Goal: Information Seeking & Learning: Compare options

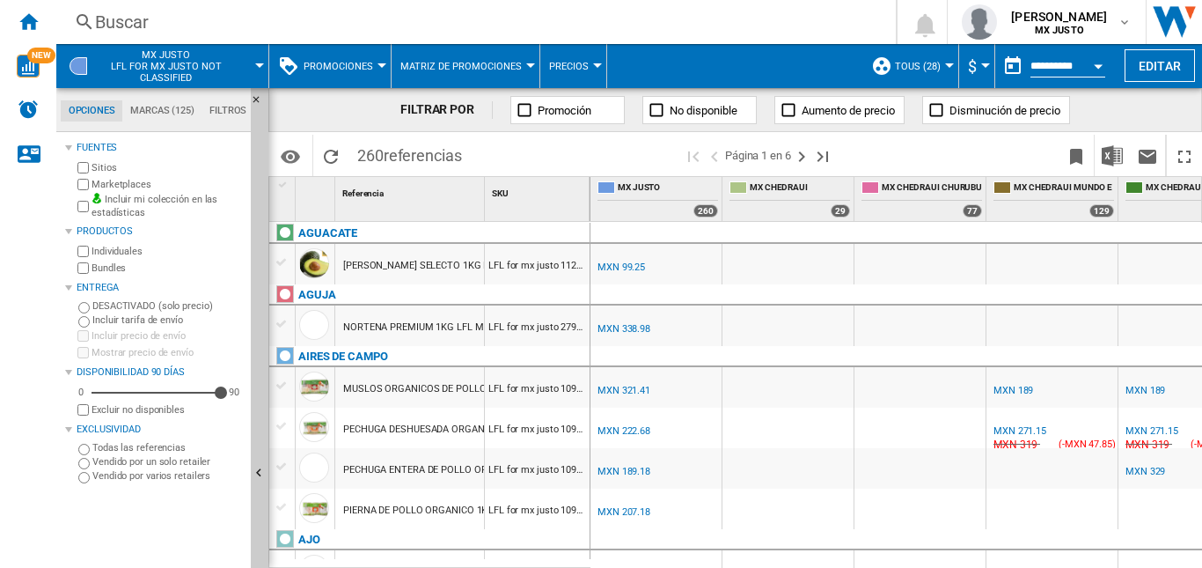
scroll to position [968, 981]
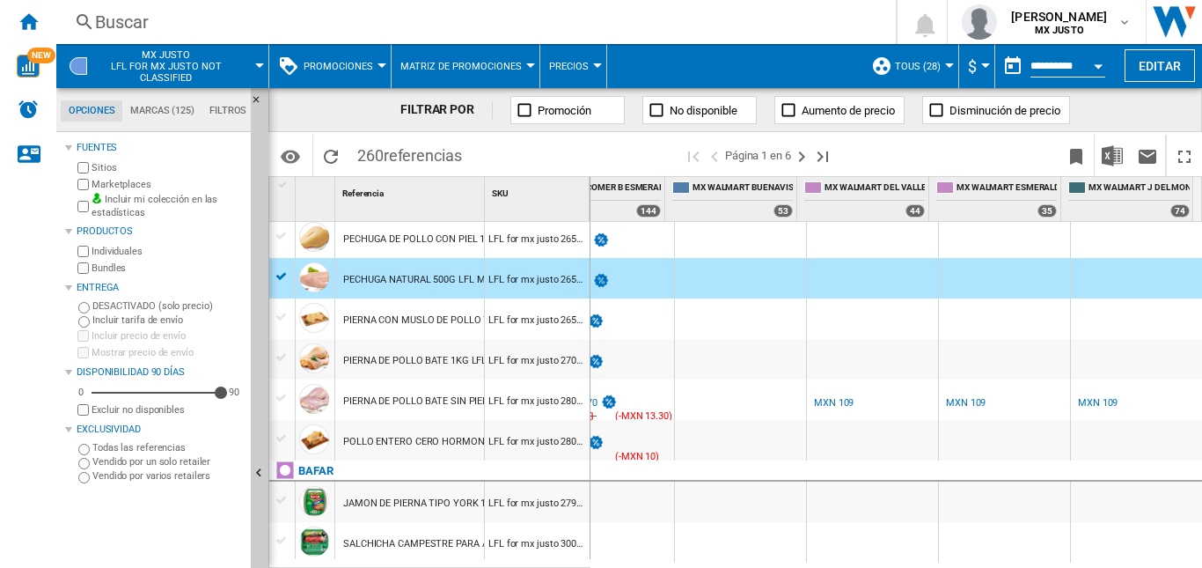
click at [436, 247] on div "PECHUGA DE POLLO CON PIEL 1PIECE LFL MX JUSTO" at bounding box center [461, 239] width 236 height 40
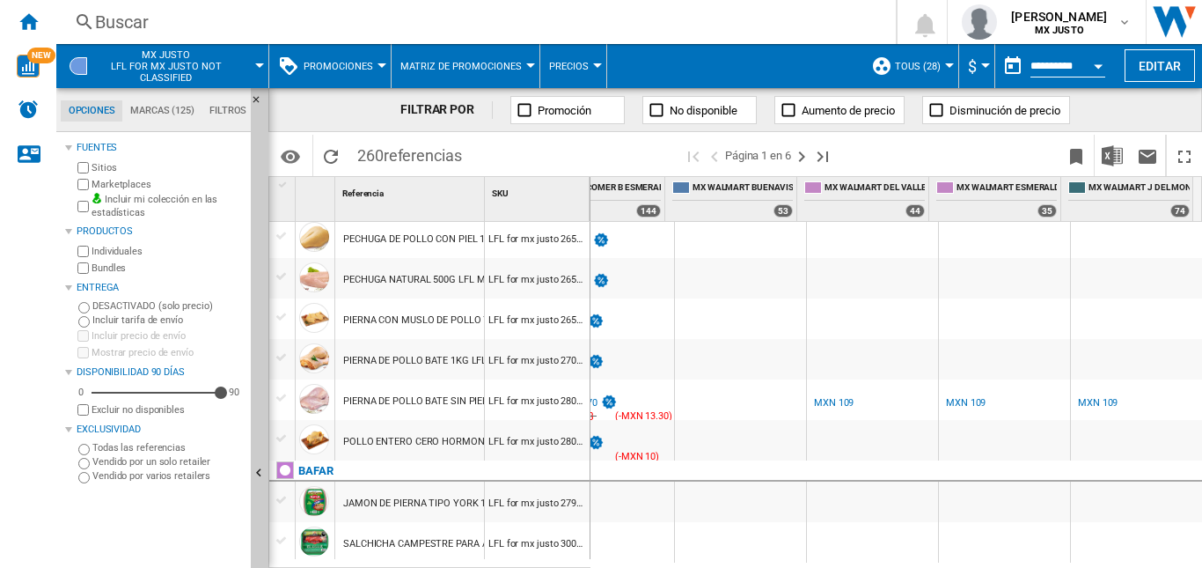
click at [477, 240] on div "PECHUGA DE POLLO CON PIEL 1PIECE LFL MX JUSTO" at bounding box center [461, 239] width 236 height 40
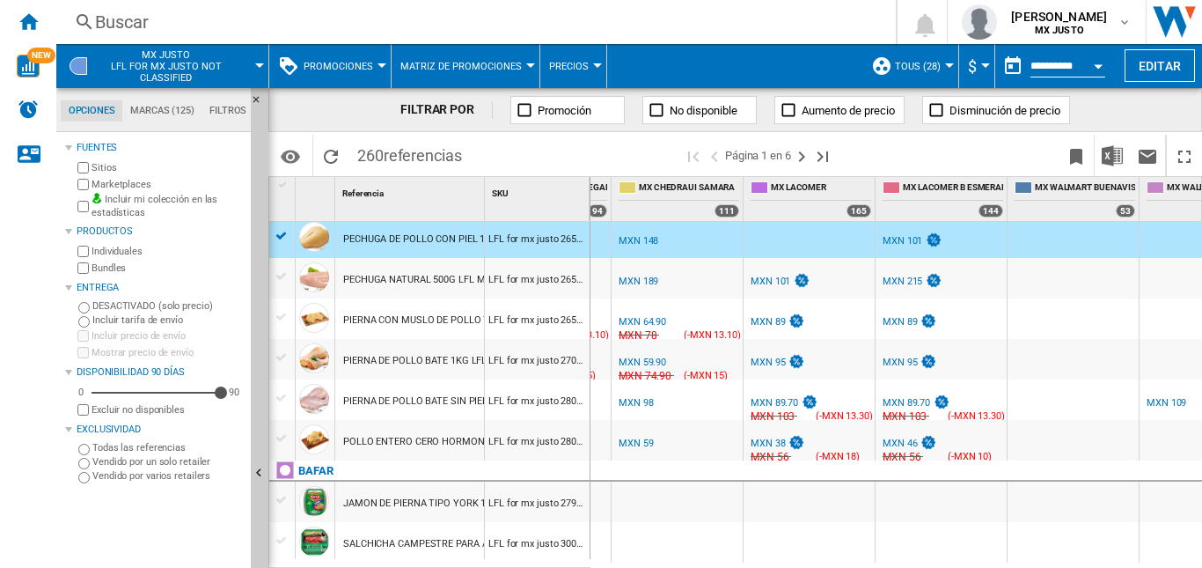
scroll to position [0, 648]
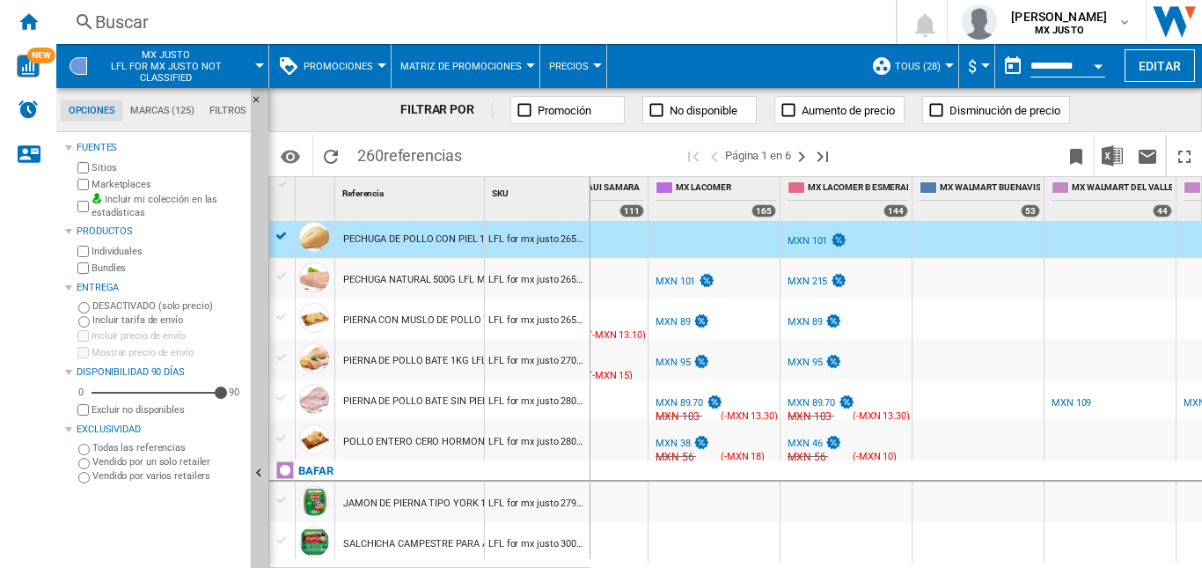
click at [802, 242] on div "MXN 101" at bounding box center [808, 240] width 40 height 11
click at [808, 238] on div "MXN 101" at bounding box center [808, 240] width 40 height 11
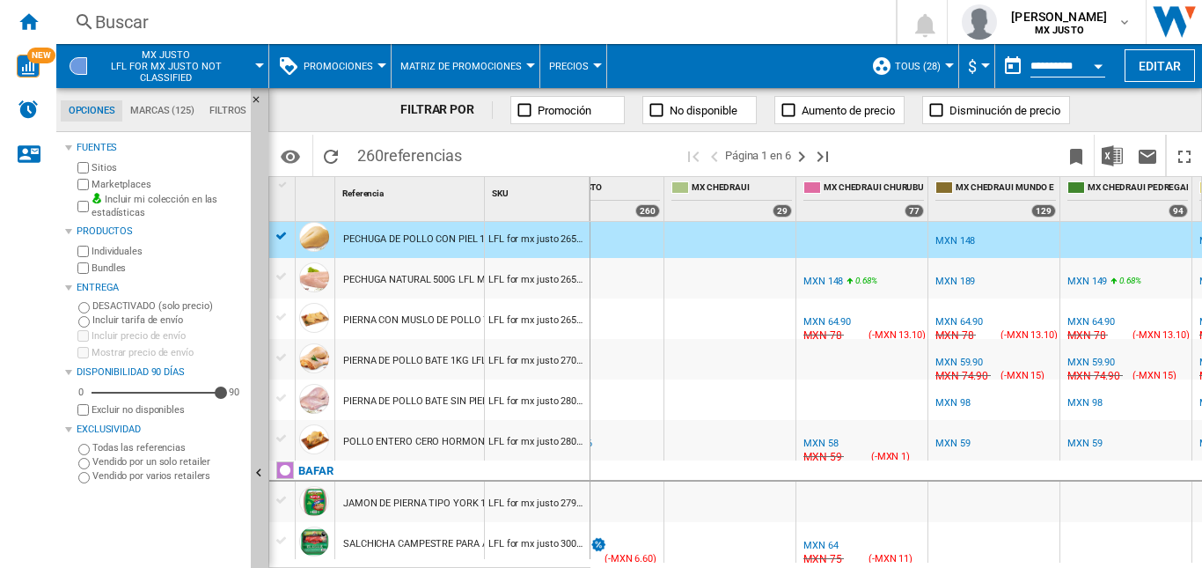
scroll to position [0, 33]
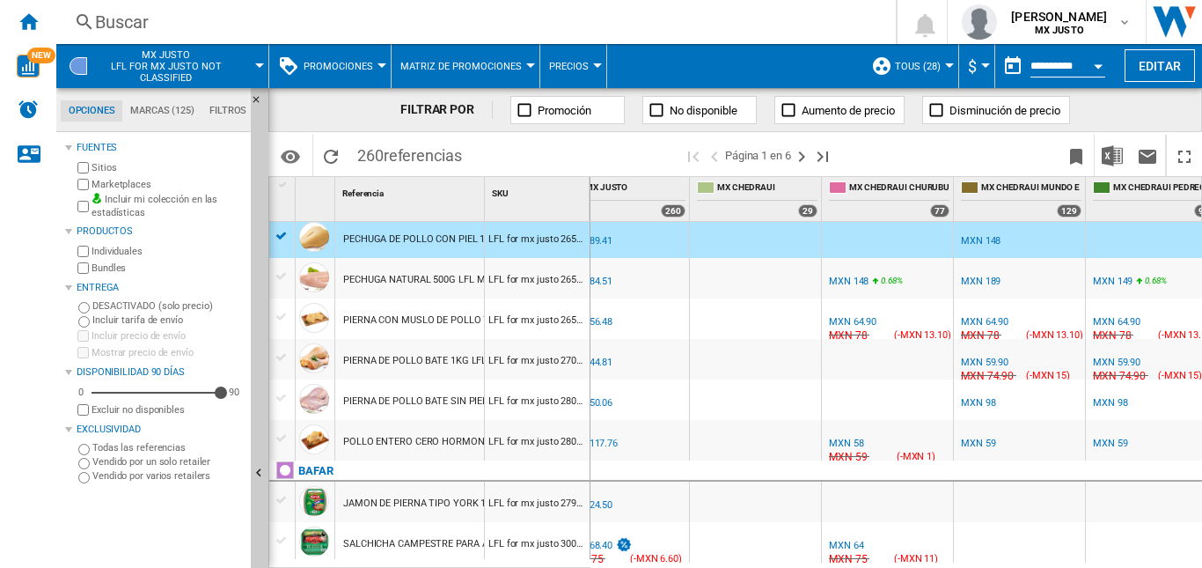
click at [990, 237] on div "MXN 148" at bounding box center [981, 240] width 40 height 11
click at [605, 242] on div "MXN 89.41" at bounding box center [589, 240] width 48 height 11
click at [987, 236] on div "MXN 148" at bounding box center [981, 240] width 40 height 11
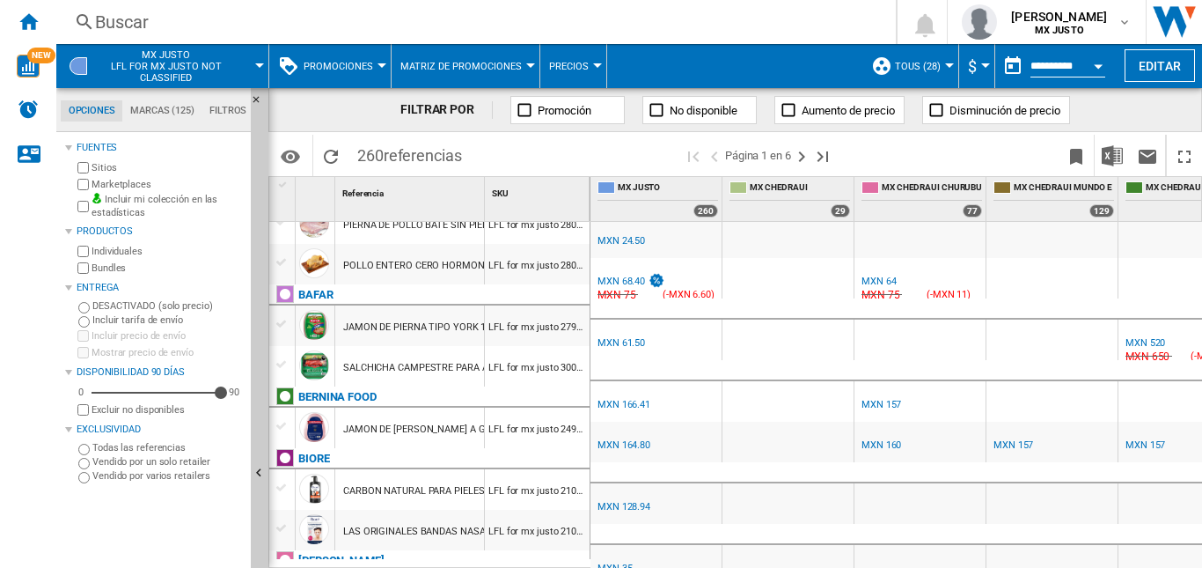
scroll to position [1232, 0]
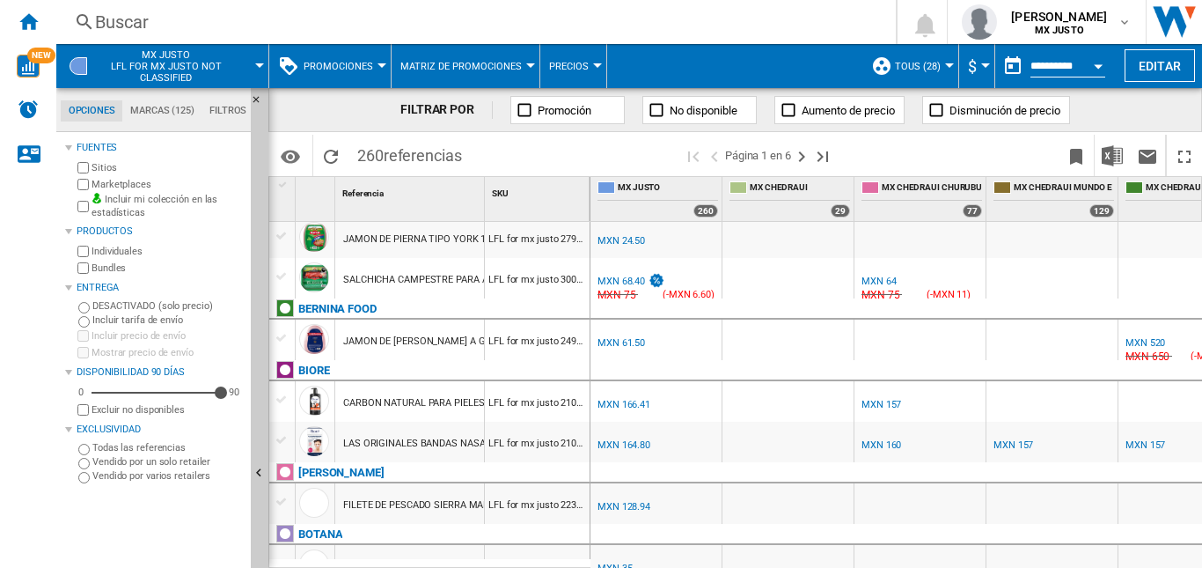
click at [263, 70] on md-menu "MX JUSTO Lfl for mx justo not classified" at bounding box center [162, 66] width 213 height 44
click at [261, 59] on md-menu "MX JUSTO Lfl for mx justo not classified" at bounding box center [162, 66] width 213 height 44
click at [263, 68] on md-menu "MX JUSTO Lfl for mx justo not classified" at bounding box center [162, 66] width 213 height 44
click at [255, 63] on div at bounding box center [259, 65] width 9 height 4
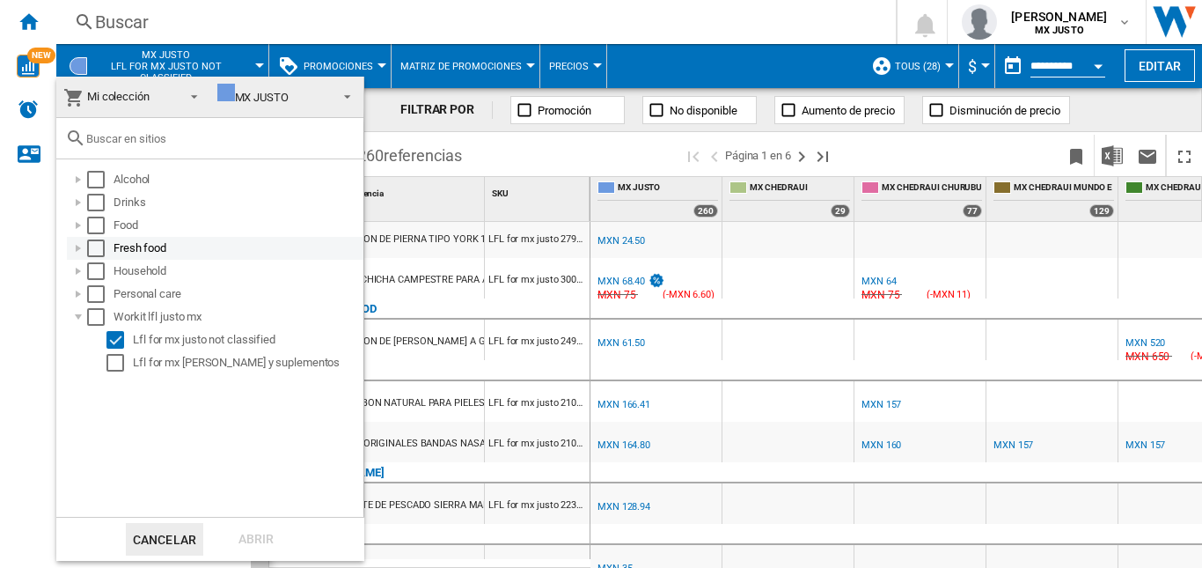
click at [79, 247] on div at bounding box center [79, 248] width 18 height 18
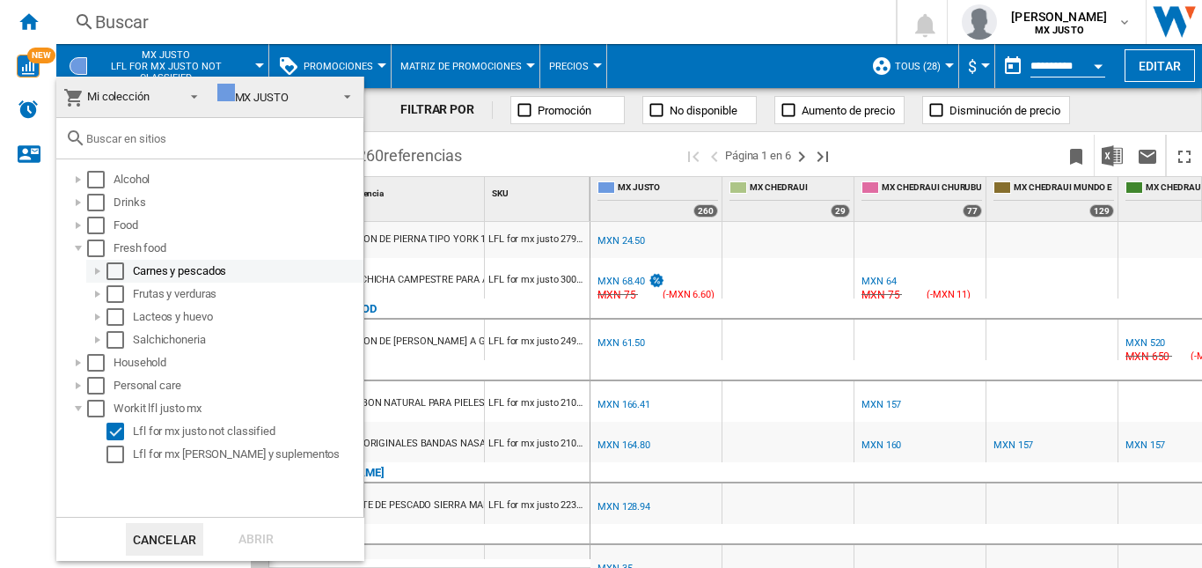
click at [99, 269] on div at bounding box center [98, 271] width 18 height 18
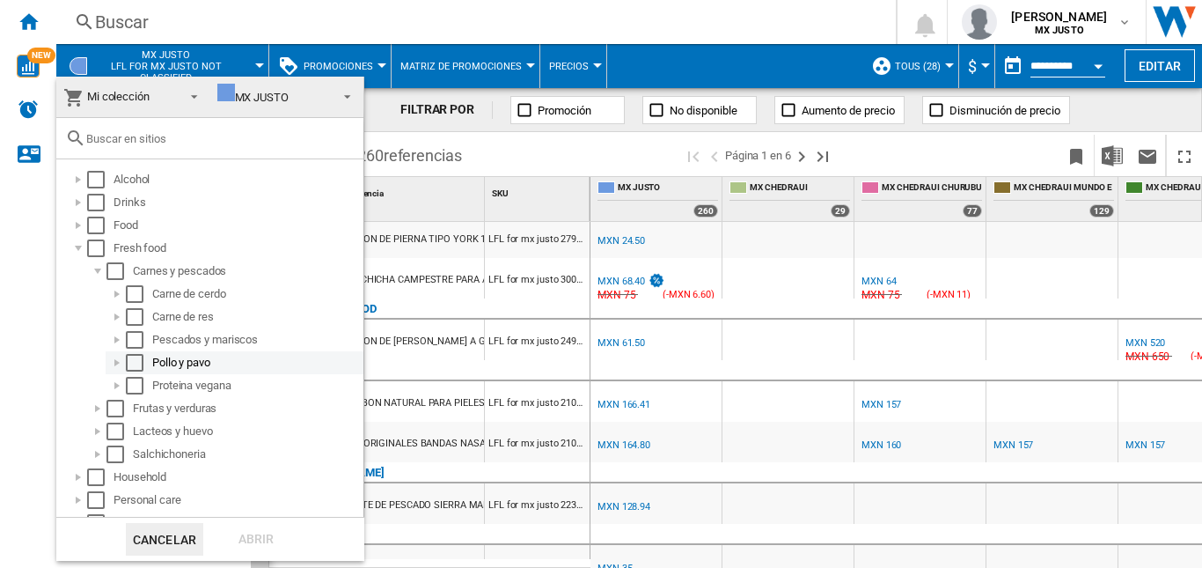
click at [111, 361] on div at bounding box center [117, 363] width 18 height 18
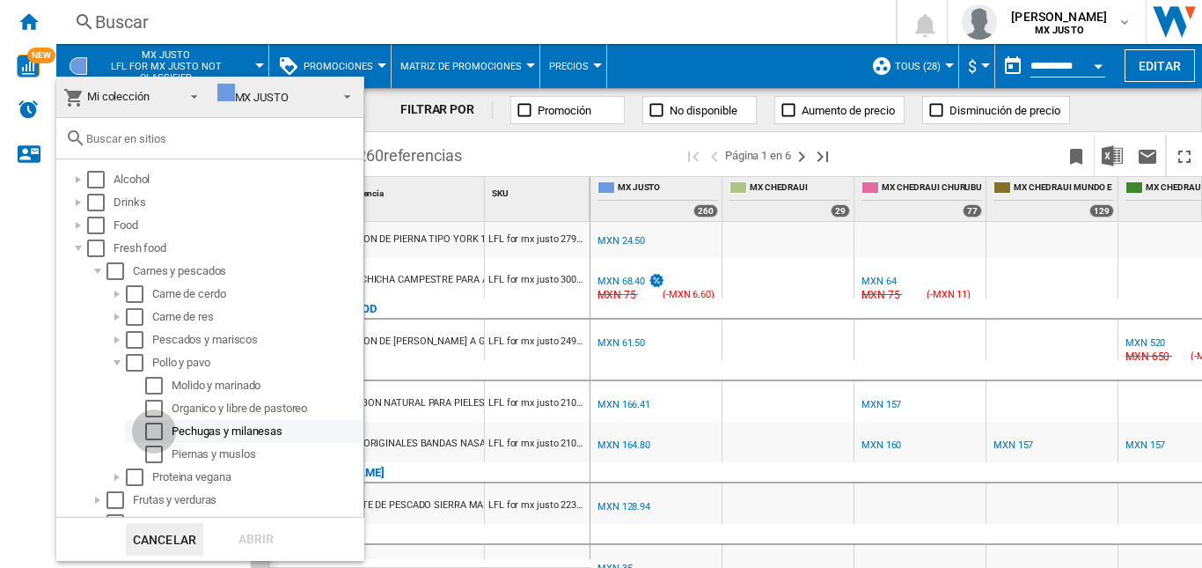
click at [153, 431] on div "Select" at bounding box center [154, 431] width 18 height 18
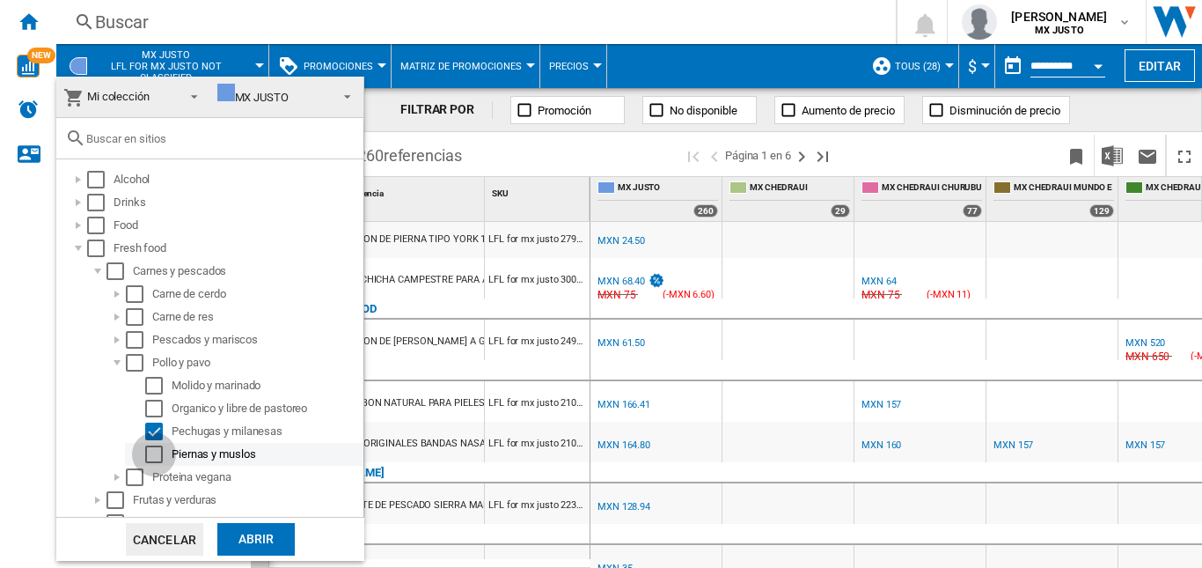
click at [153, 460] on div "Select" at bounding box center [154, 454] width 18 height 18
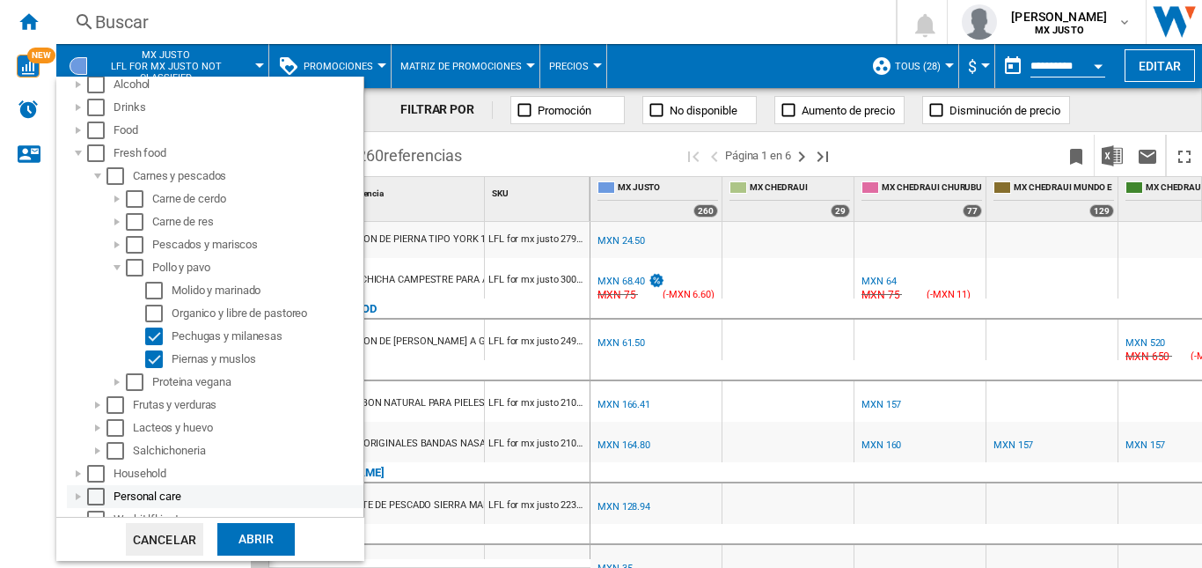
scroll to position [156, 0]
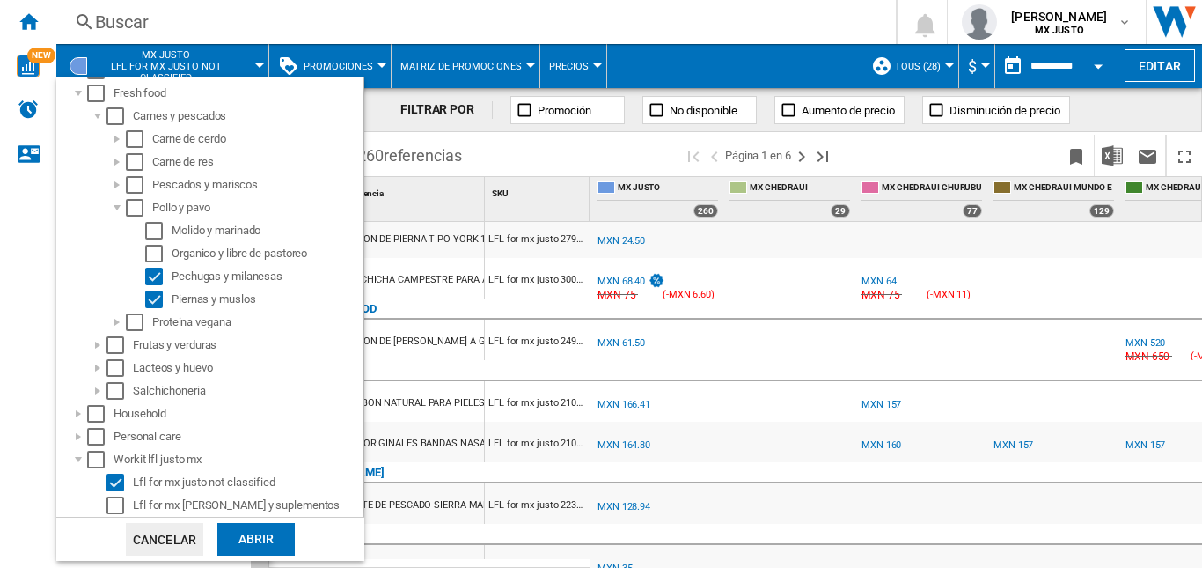
click at [260, 546] on div "Abrir" at bounding box center [255, 539] width 77 height 33
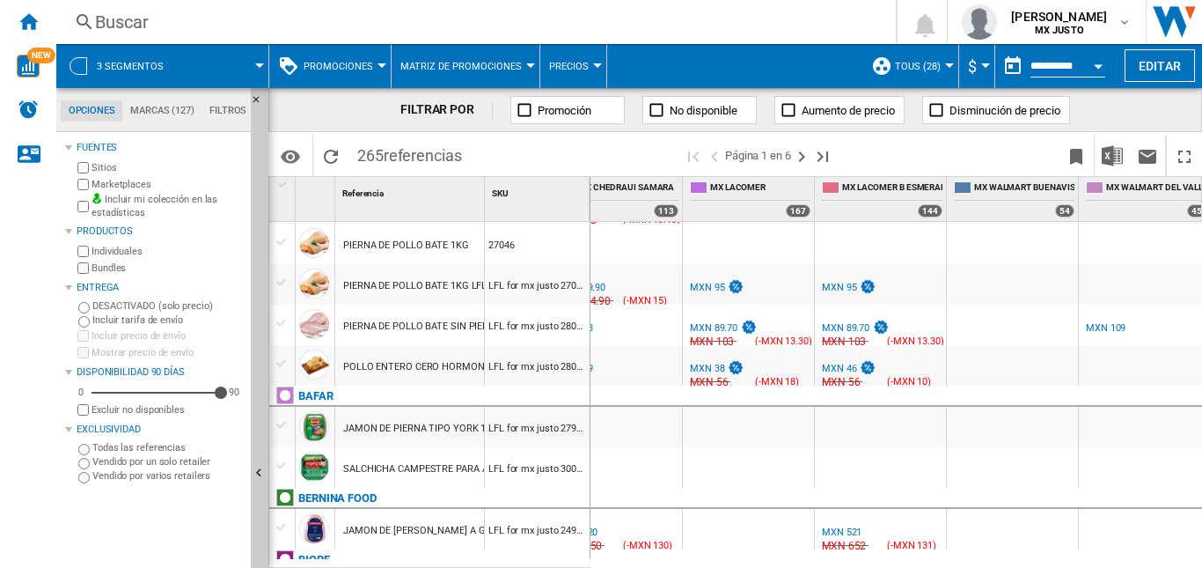
scroll to position [0, 805]
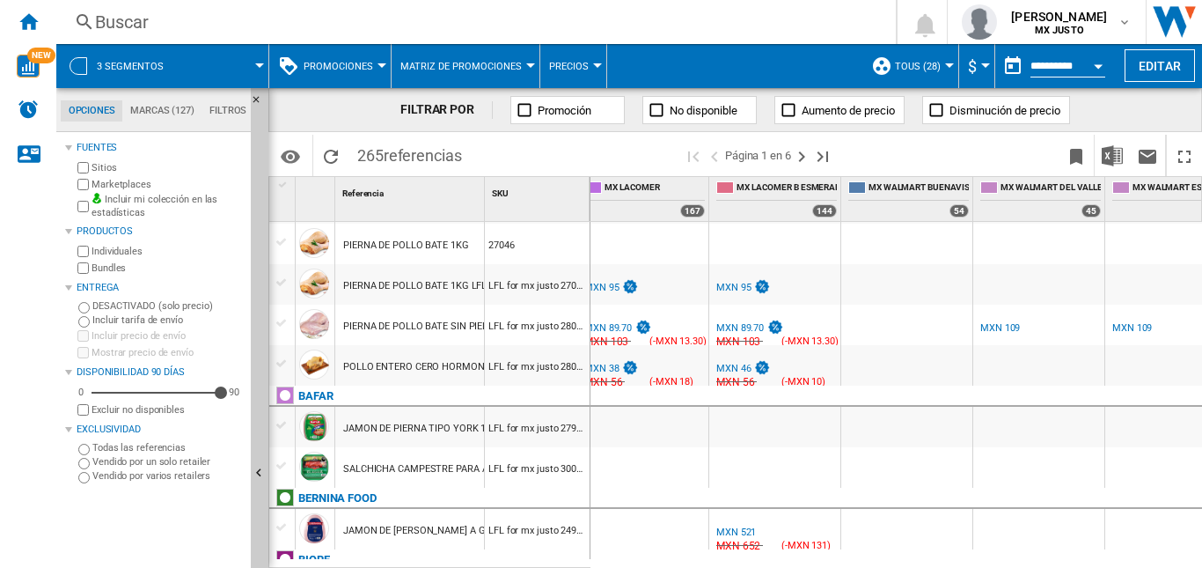
click at [729, 365] on div "MXN 46" at bounding box center [733, 368] width 34 height 11
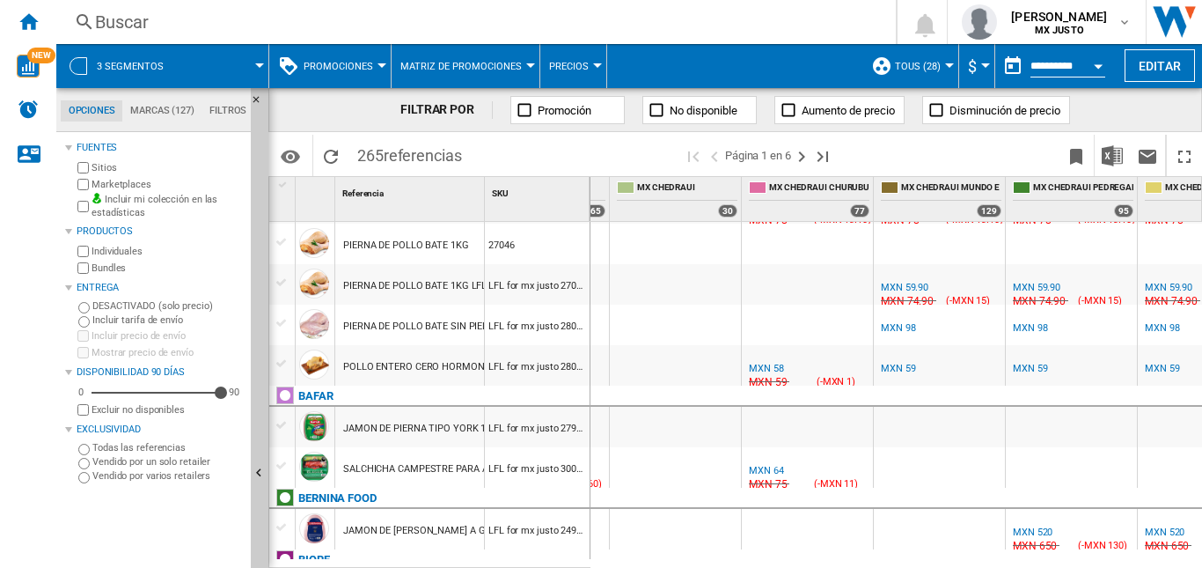
scroll to position [0, 92]
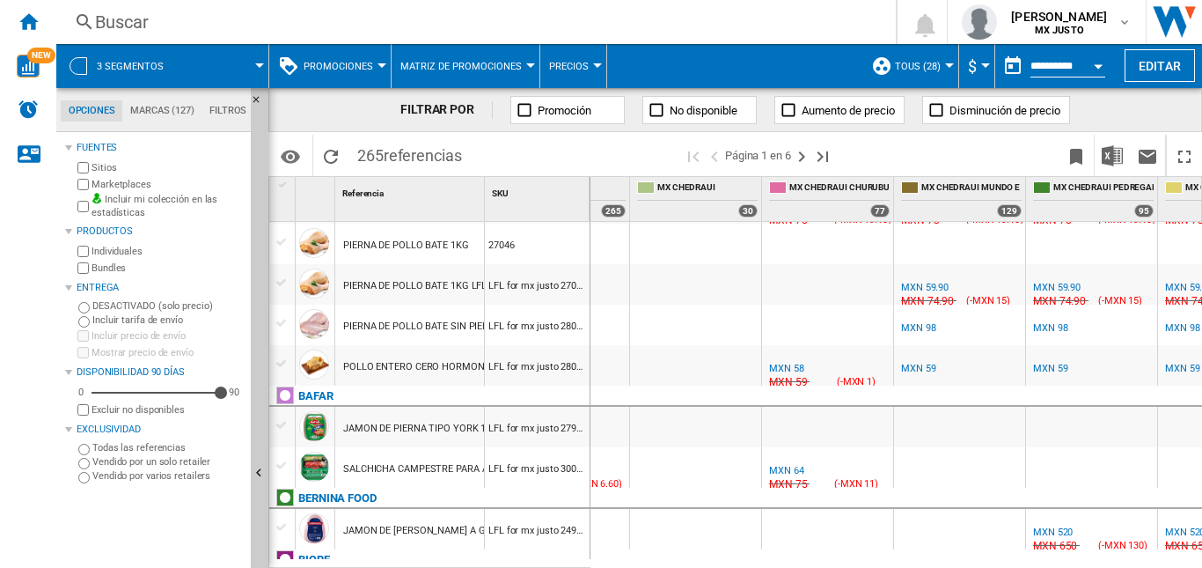
click at [446, 330] on div "PIERNA DE POLLO BATE SIN PIEL 1KG LFL MX JUSTO" at bounding box center [459, 326] width 233 height 40
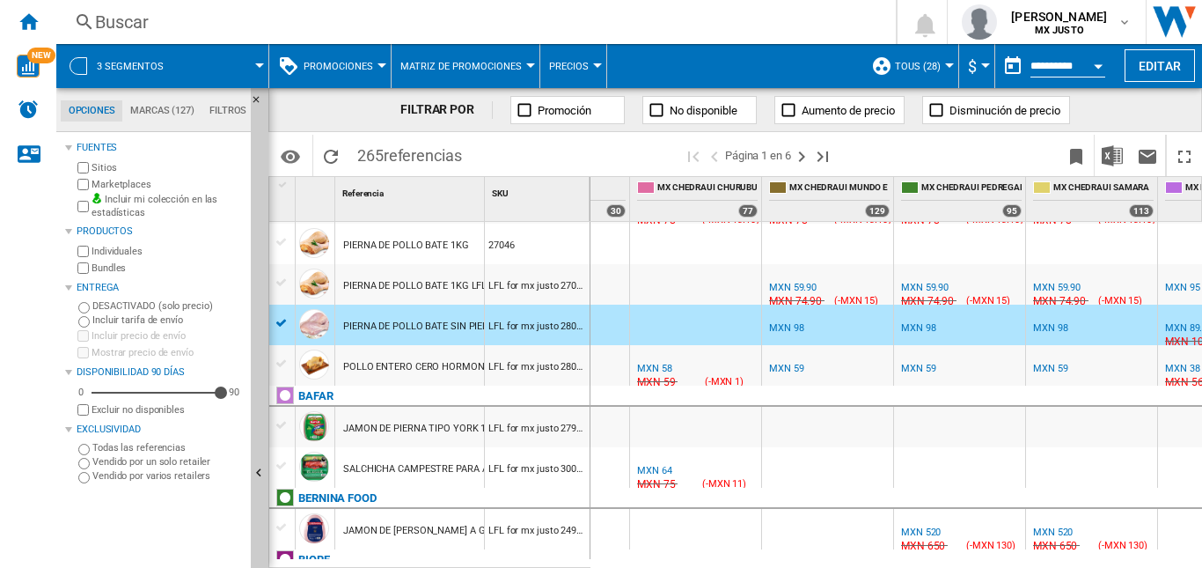
scroll to position [0, 301]
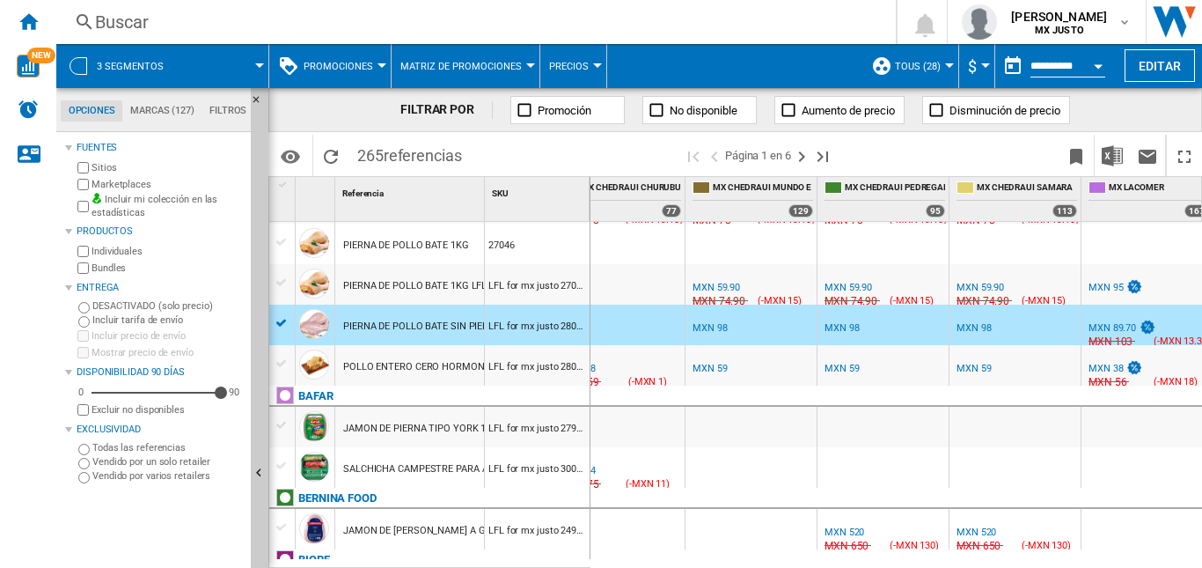
click at [805, 509] on div at bounding box center [750, 529] width 131 height 40
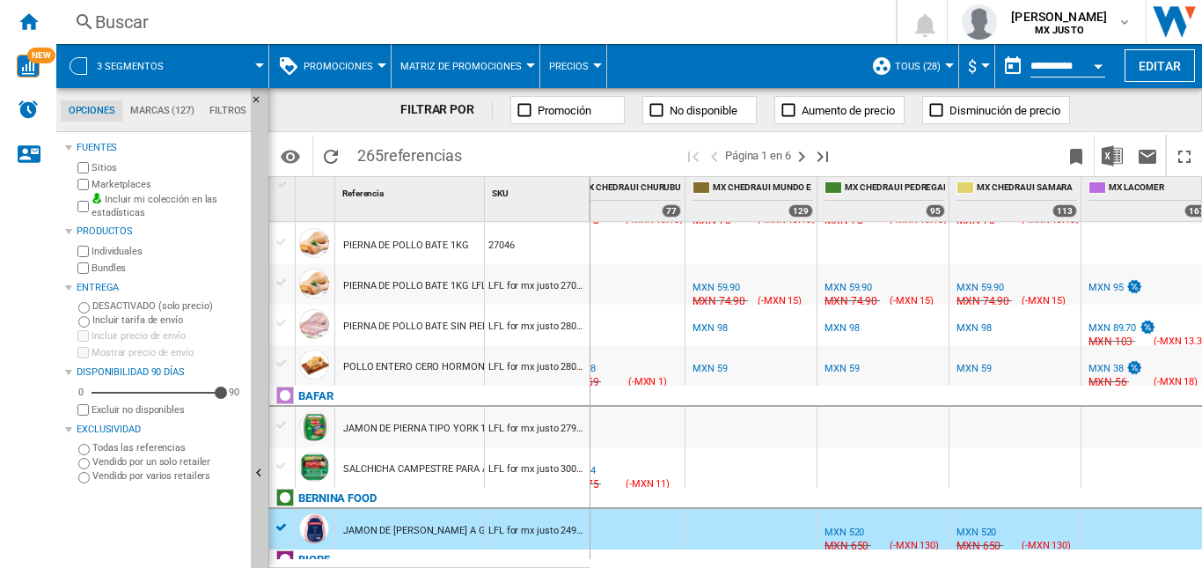
click at [361, 324] on div "PIERNA DE POLLO BATE SIN PIEL 1KG LFL MX JUSTO" at bounding box center [459, 326] width 233 height 40
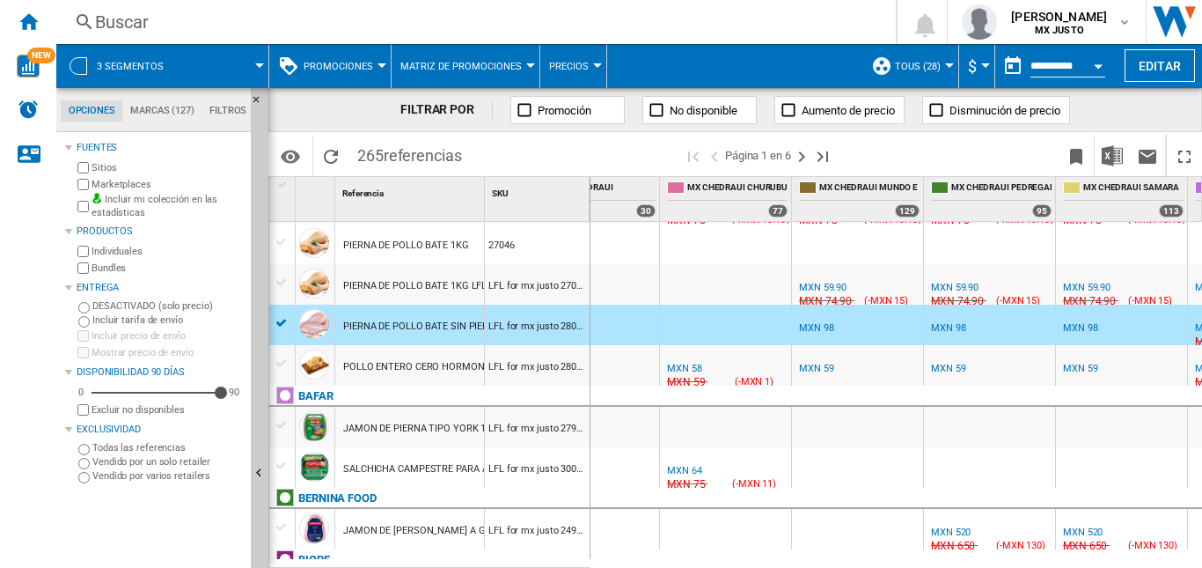
scroll to position [0, 185]
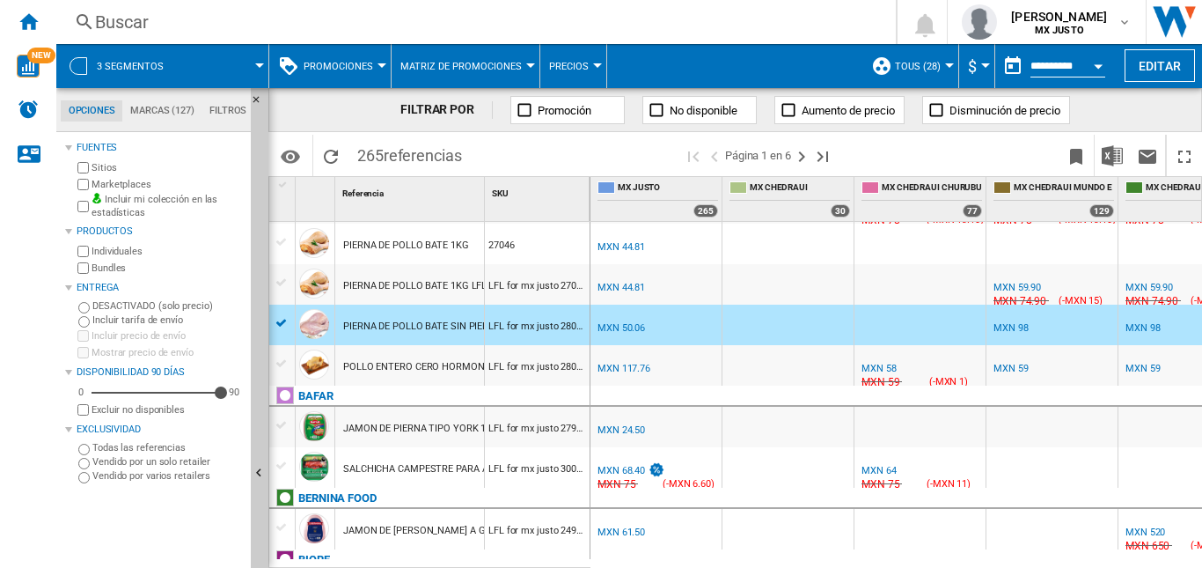
click at [1017, 326] on div "MXN 98" at bounding box center [1010, 327] width 34 height 11
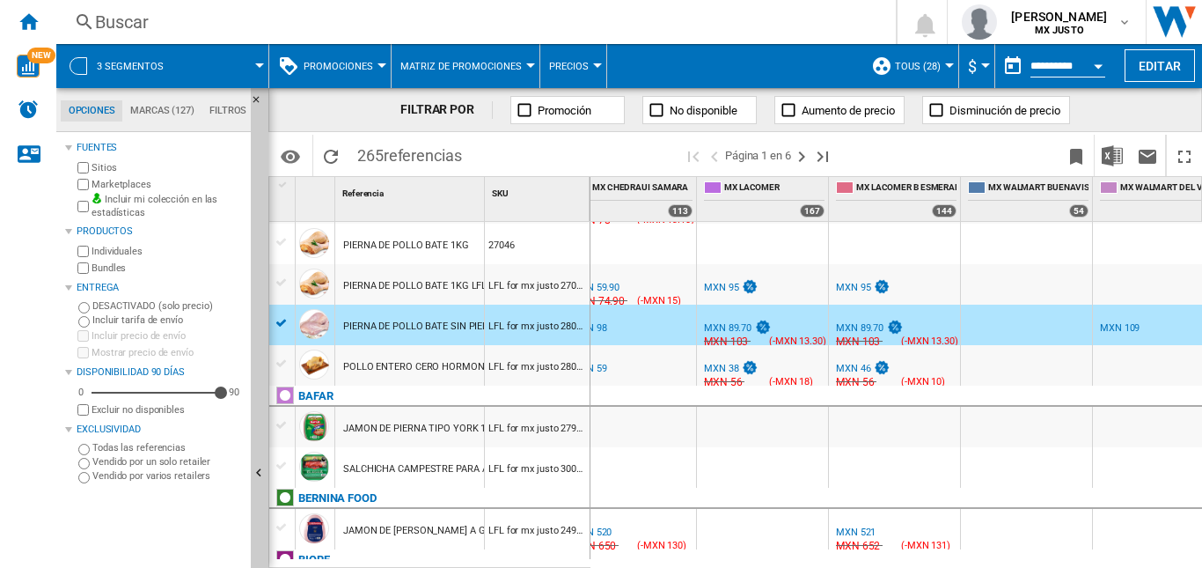
click at [731, 329] on div "MXN 89.70" at bounding box center [728, 327] width 48 height 11
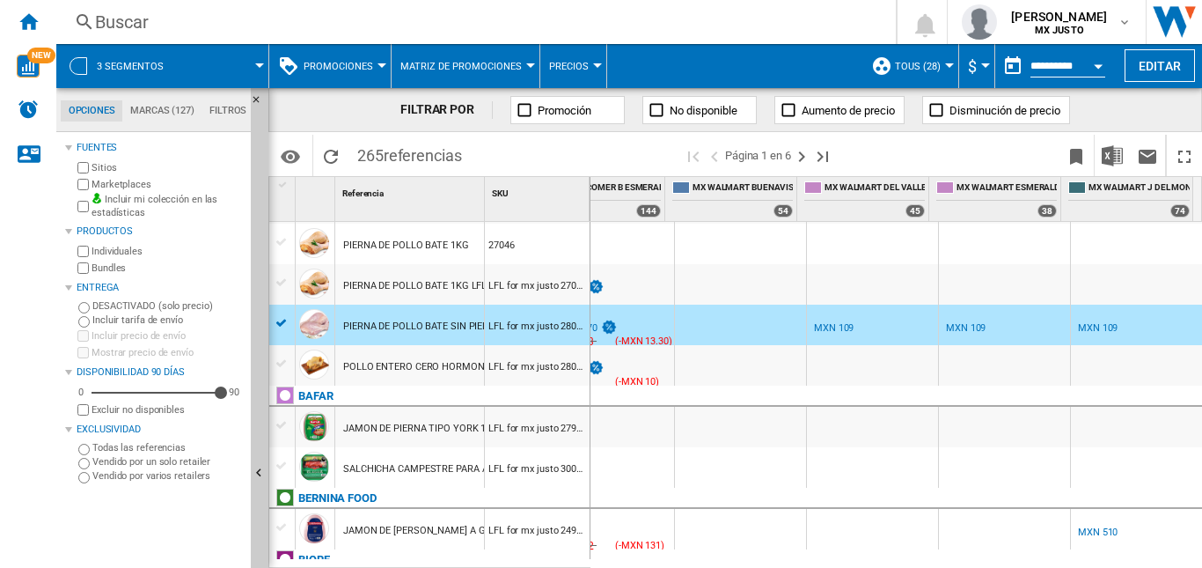
click at [958, 326] on div "MXN 109" at bounding box center [966, 327] width 40 height 11
click at [443, 289] on div "PIERNA DE POLLO BATE 1KG LFL MX JUSTO" at bounding box center [440, 286] width 194 height 40
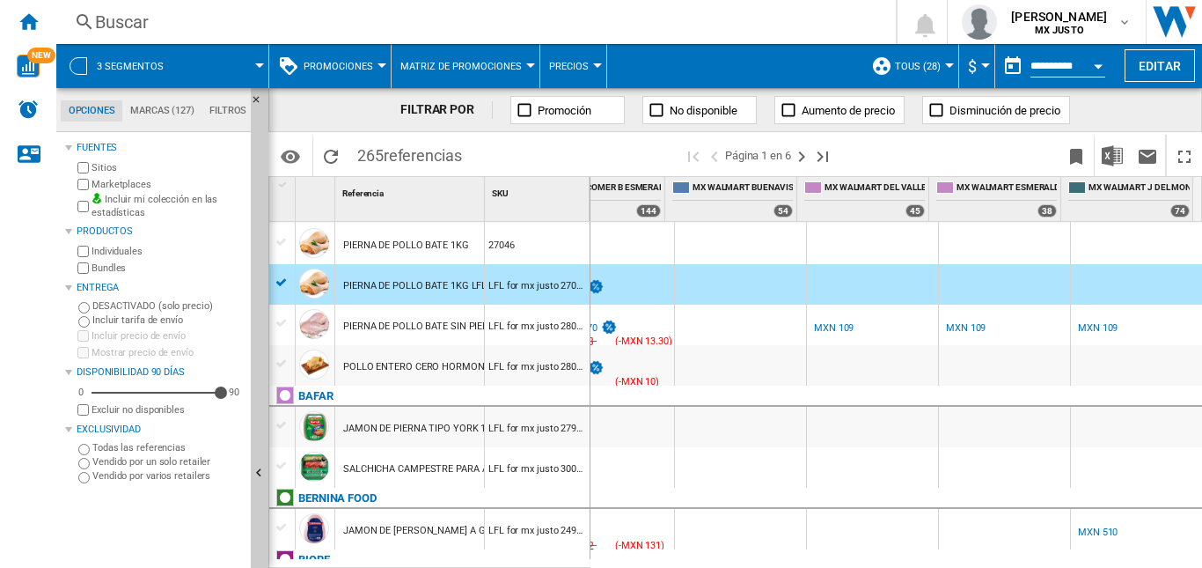
click at [817, 327] on div "MXN 109" at bounding box center [834, 327] width 40 height 11
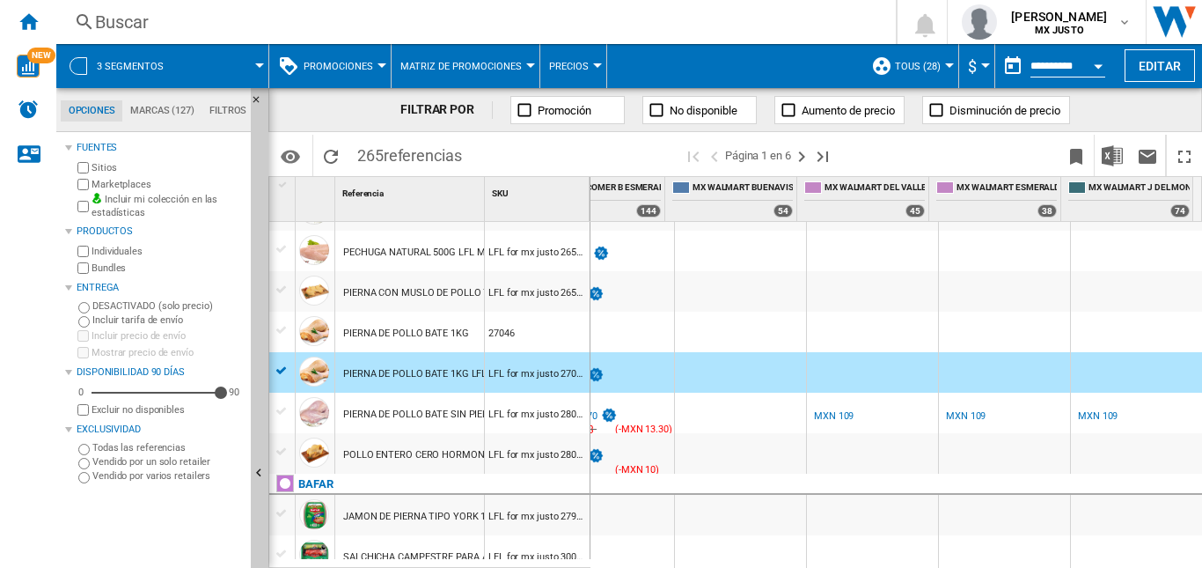
scroll to position [948, 0]
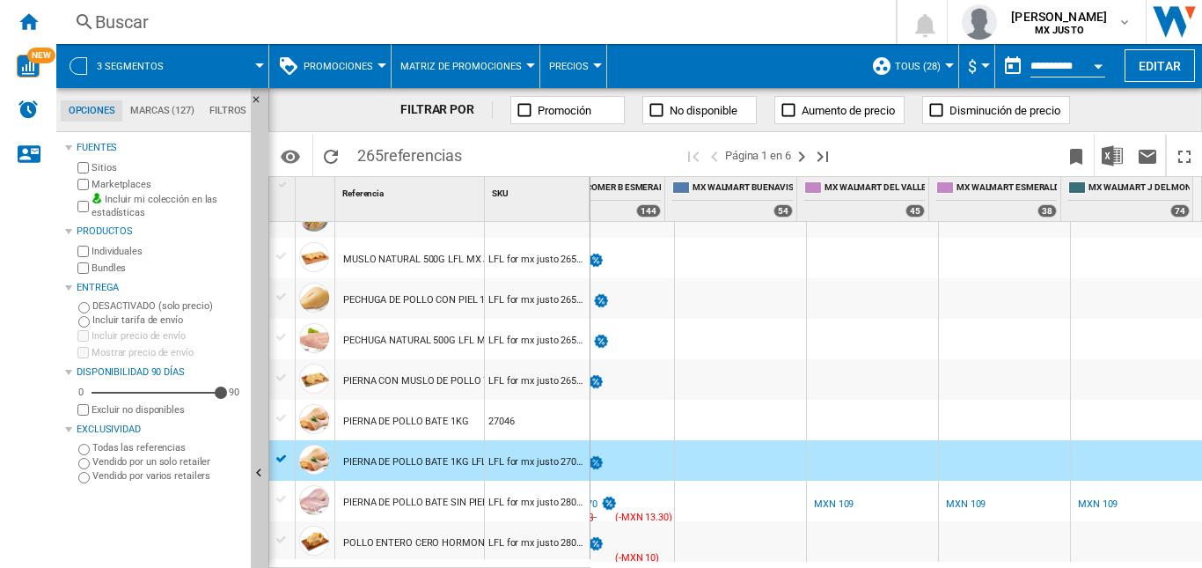
click at [560, 260] on div "LFL for mx justo 26525" at bounding box center [537, 258] width 105 height 40
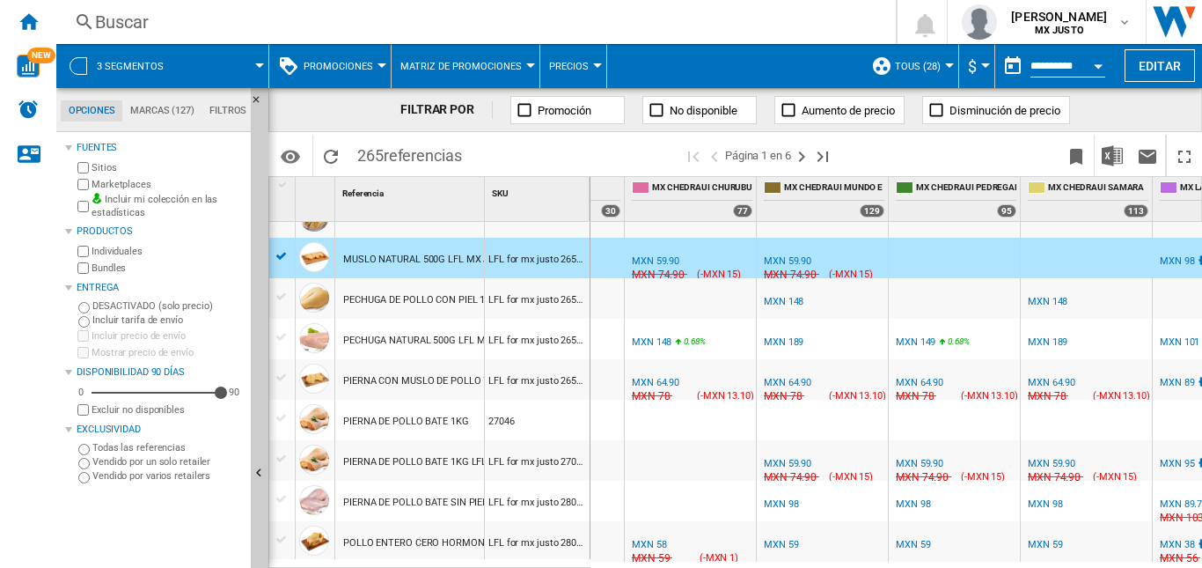
scroll to position [0, 172]
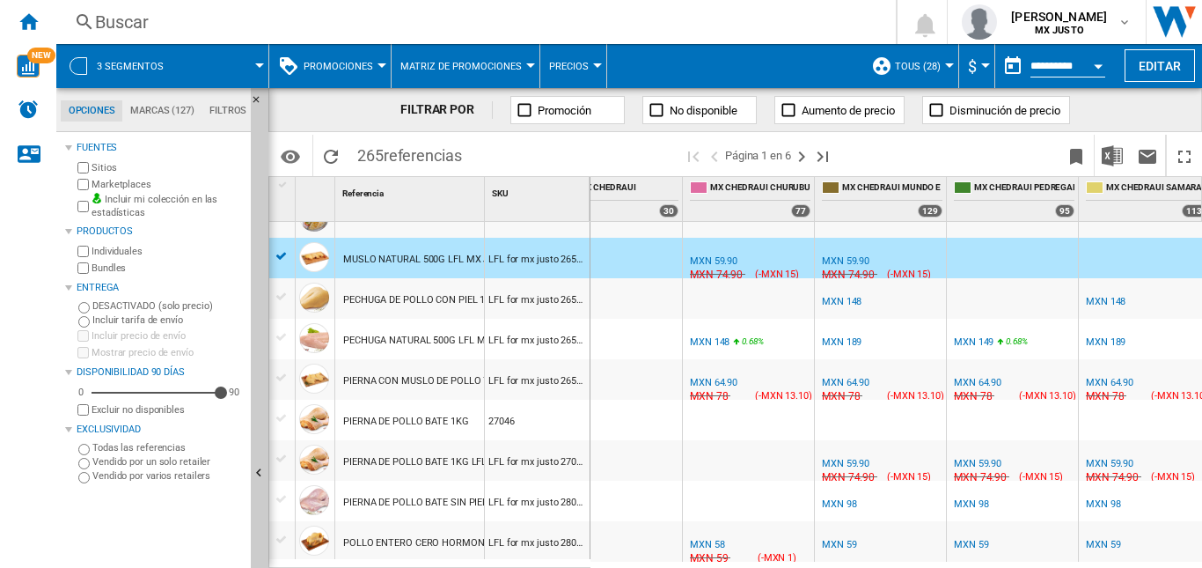
drag, startPoint x: 618, startPoint y: 552, endPoint x: 630, endPoint y: 552, distance: 12.3
click at [626, 552] on div at bounding box center [616, 541] width 131 height 40
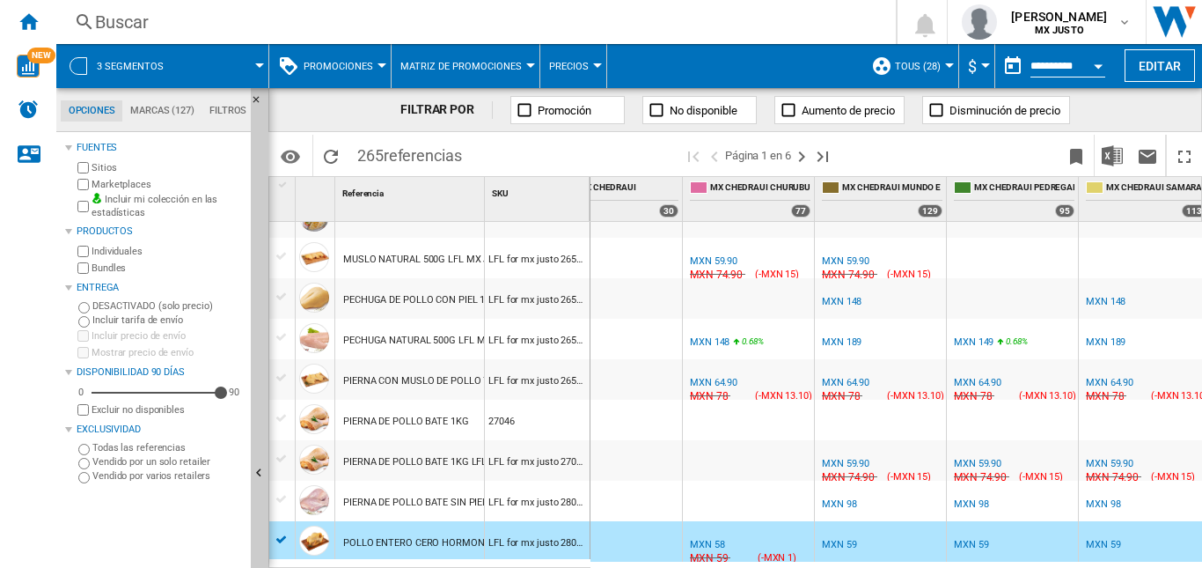
click at [633, 552] on div at bounding box center [616, 541] width 131 height 40
click at [432, 247] on div "MUSLO NATURAL 500G LFL MX JUSTO" at bounding box center [428, 259] width 171 height 40
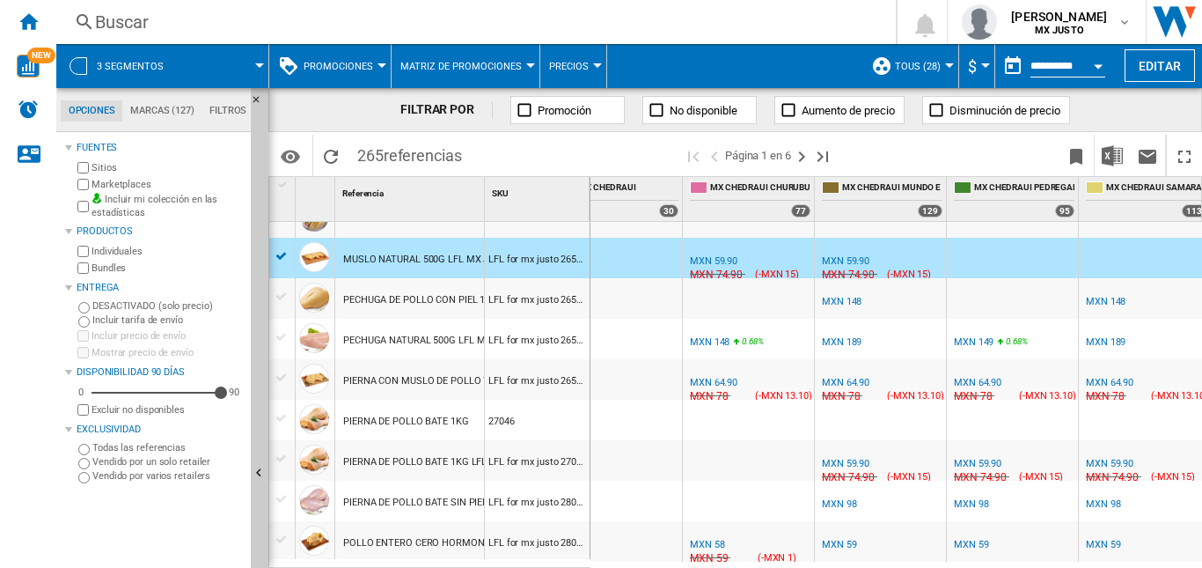
click at [718, 263] on div "MXN 59.90" at bounding box center [714, 260] width 48 height 11
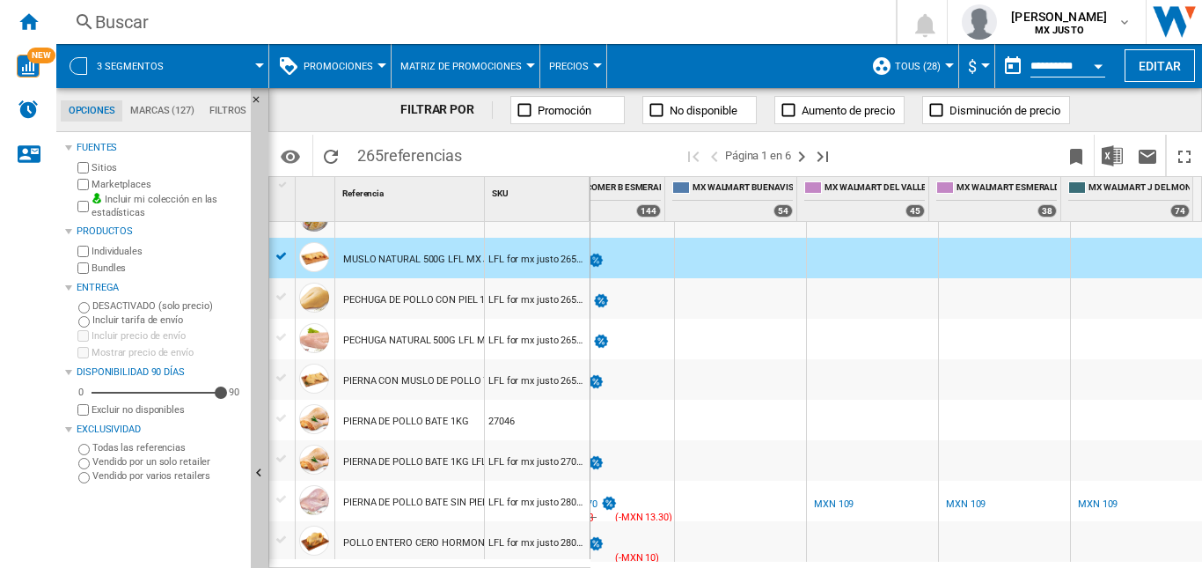
scroll to position [0, 780]
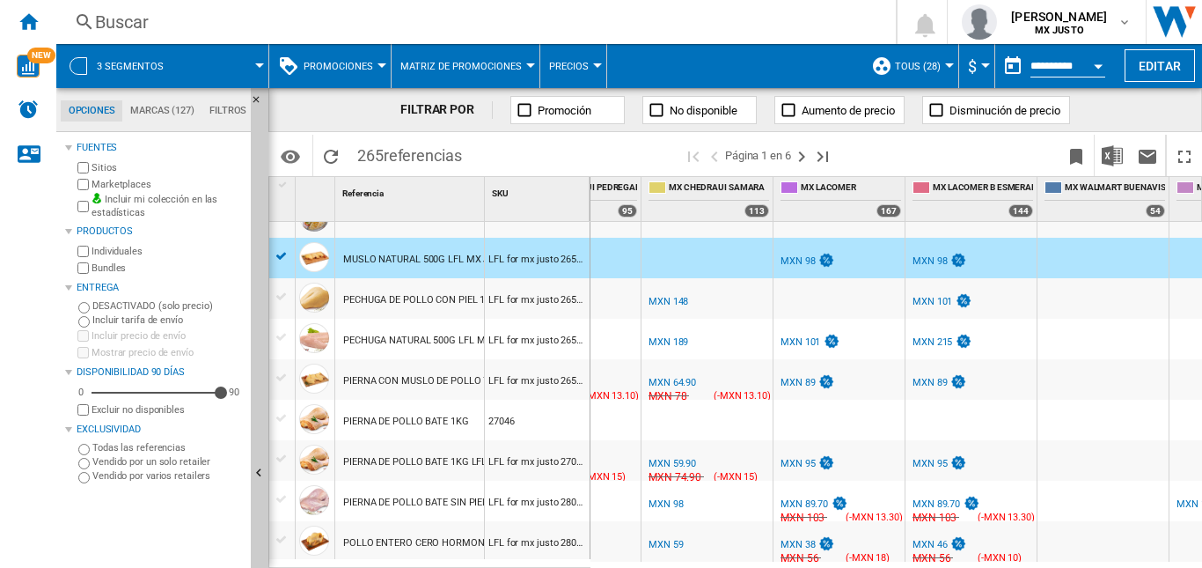
click at [797, 263] on div "MXN 98" at bounding box center [797, 260] width 34 height 11
copy div "MX CHEDRAUI CHURUBUSCO -50.7 % MXN 58 % N/A MXN 59 ( -MXN 1 ) MX CHEDRAUI CHURU…"
click at [425, 385] on div "PIERNA CON MUSLO DE POLLO 700G LFL MX JUSTO" at bounding box center [458, 381] width 231 height 40
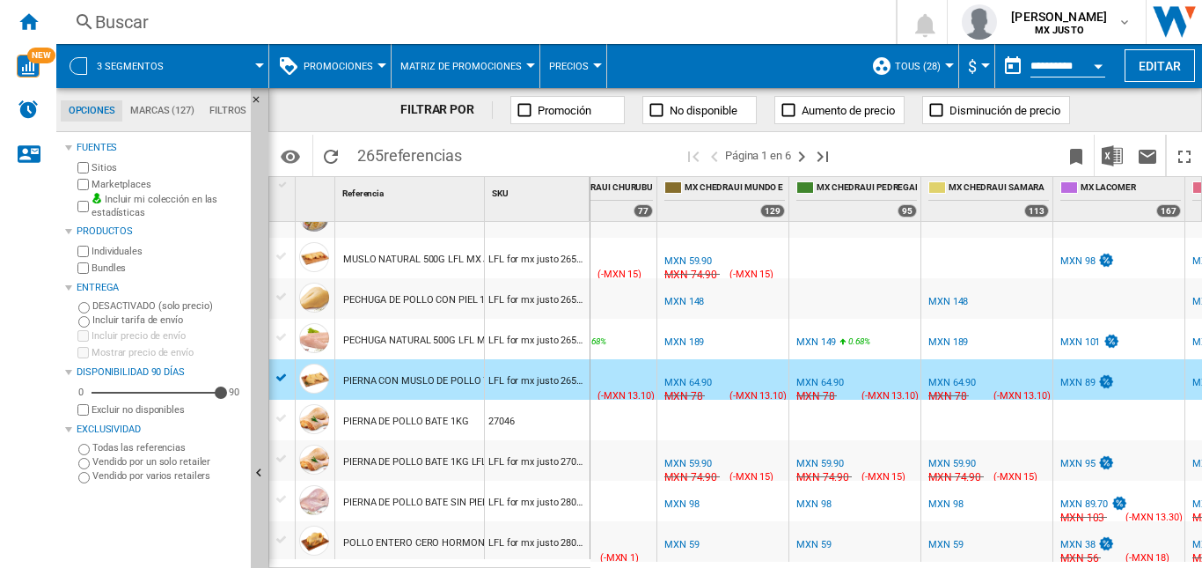
scroll to position [0, 347]
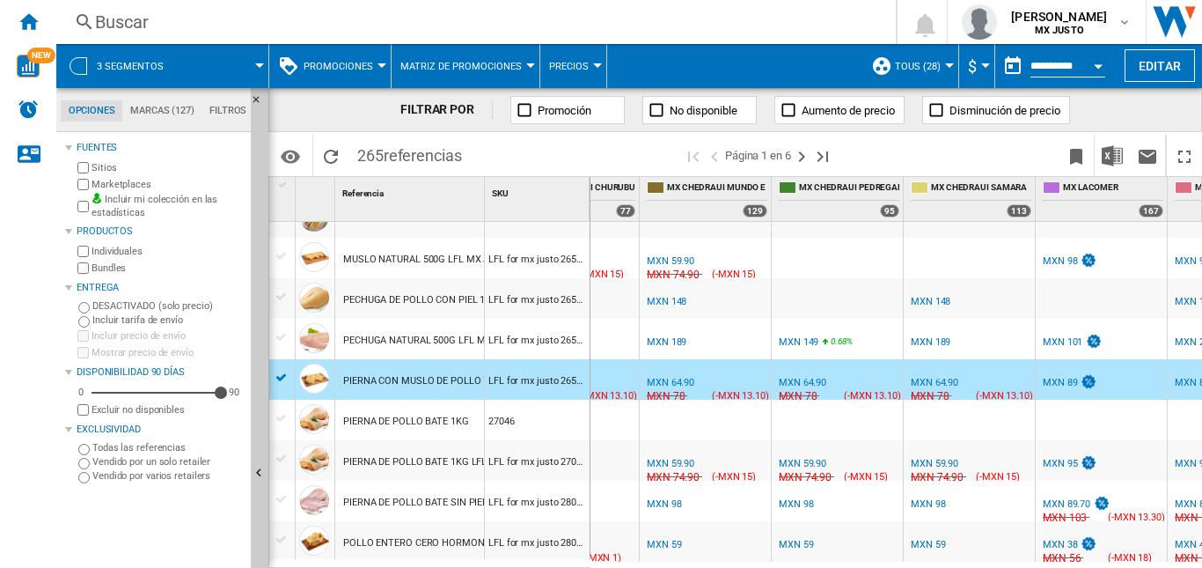
click at [680, 376] on div "MXN 64.90" at bounding box center [669, 383] width 50 height 18
click at [465, 297] on div "PECHUGA DE POLLO CON PIEL 1PIECE LFL MX JUSTO" at bounding box center [461, 300] width 236 height 40
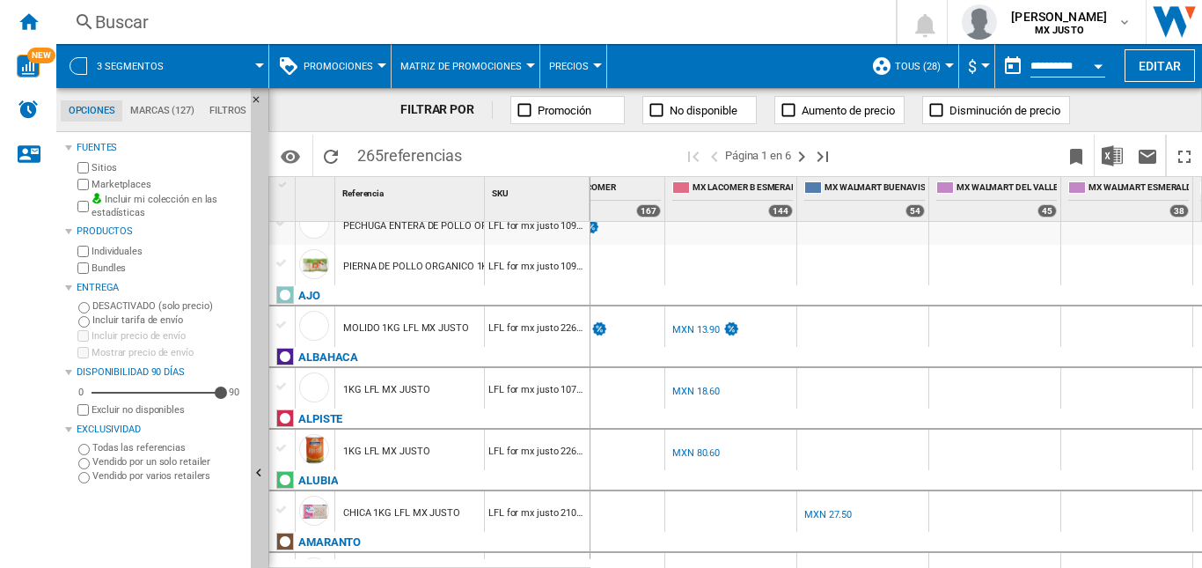
scroll to position [0, 0]
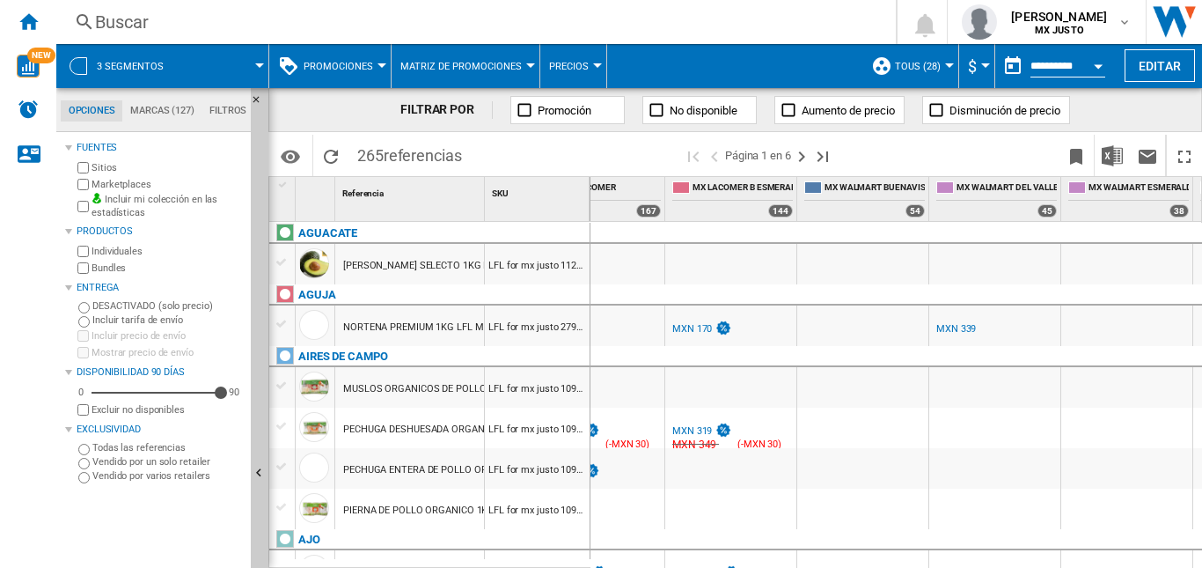
click at [261, 66] on div at bounding box center [259, 65] width 9 height 4
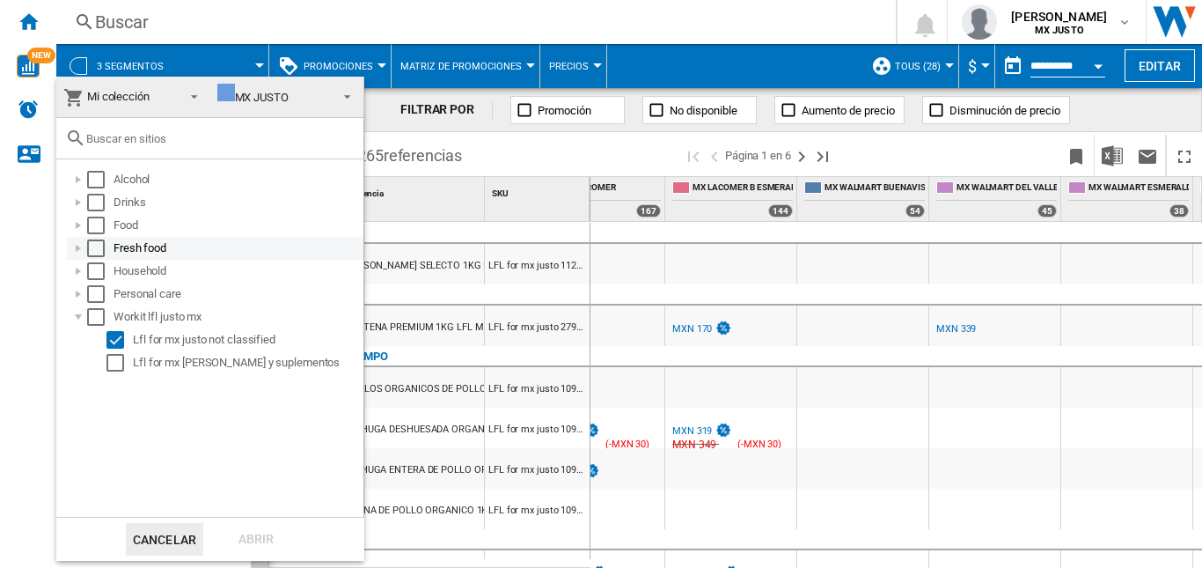
click at [80, 244] on div at bounding box center [79, 248] width 18 height 18
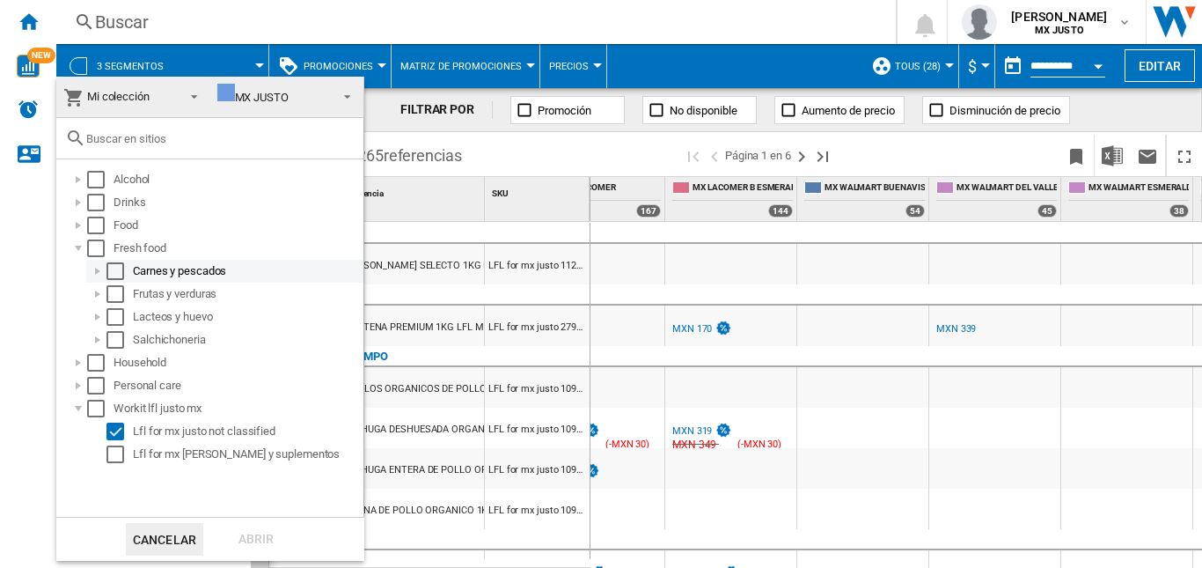
click at [99, 267] on div at bounding box center [98, 271] width 18 height 18
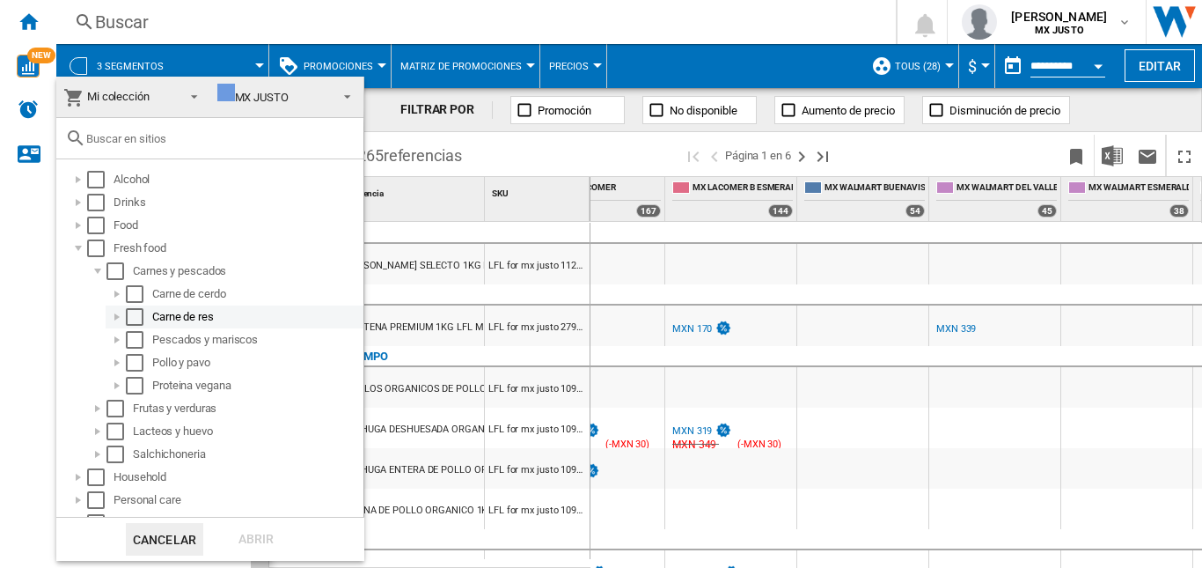
click at [136, 319] on div "Select" at bounding box center [135, 317] width 18 height 18
click at [257, 537] on div "Abrir" at bounding box center [255, 539] width 77 height 33
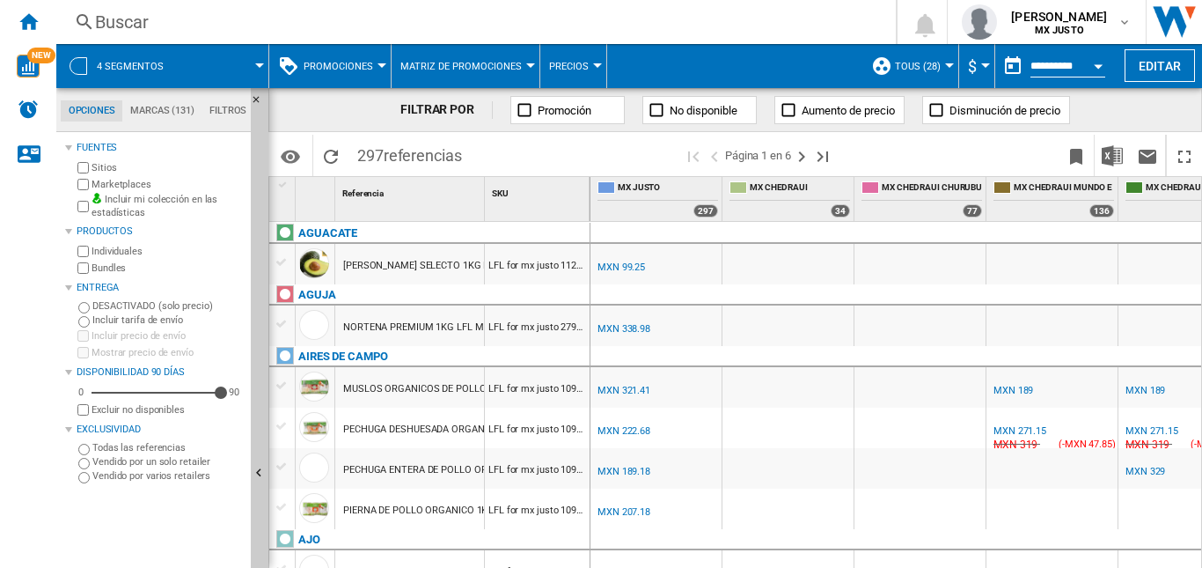
click at [246, 60] on span at bounding box center [223, 66] width 71 height 44
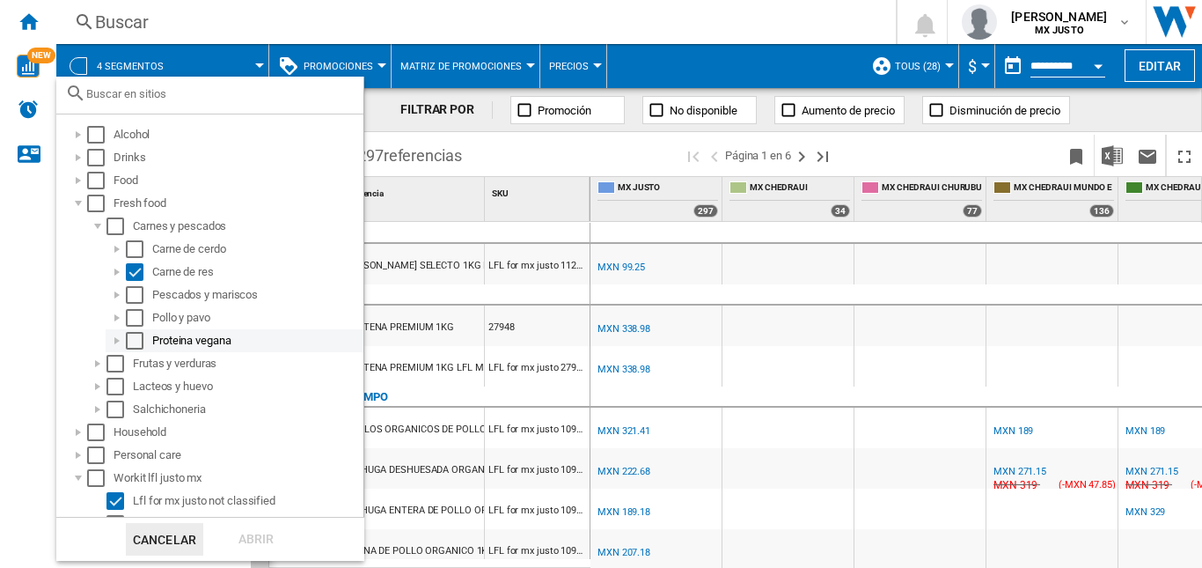
scroll to position [64, 0]
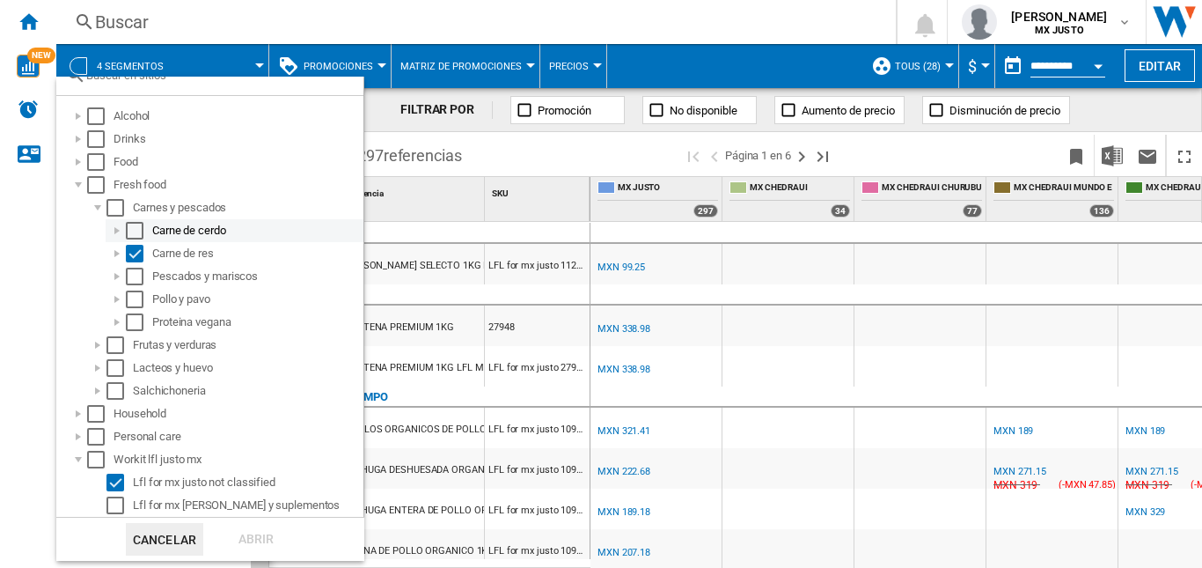
click at [114, 231] on div at bounding box center [117, 231] width 18 height 18
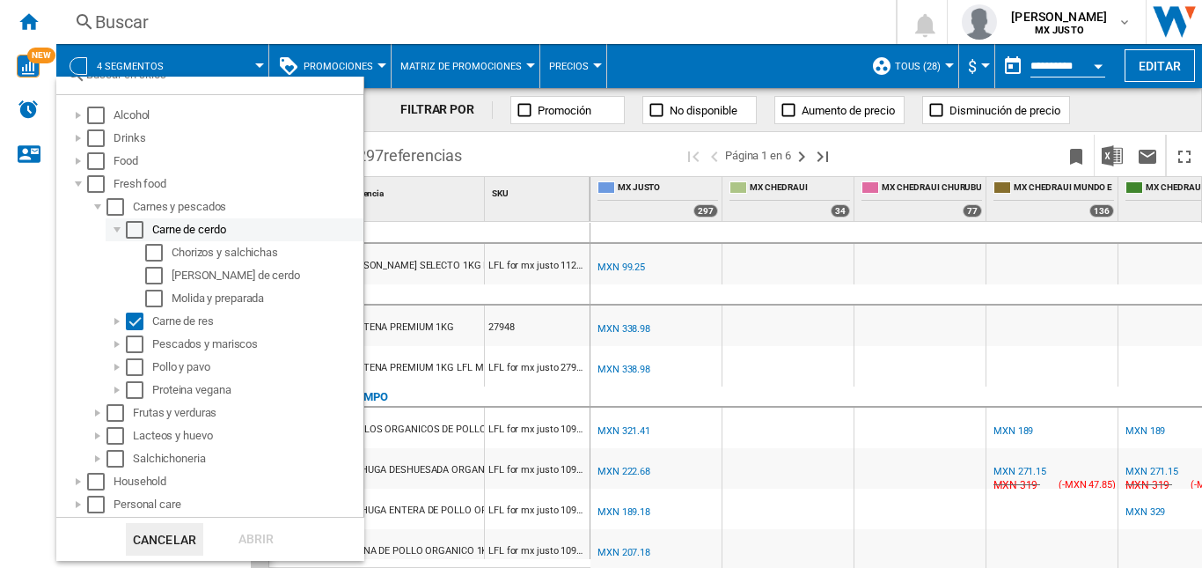
click at [115, 230] on div at bounding box center [117, 230] width 18 height 18
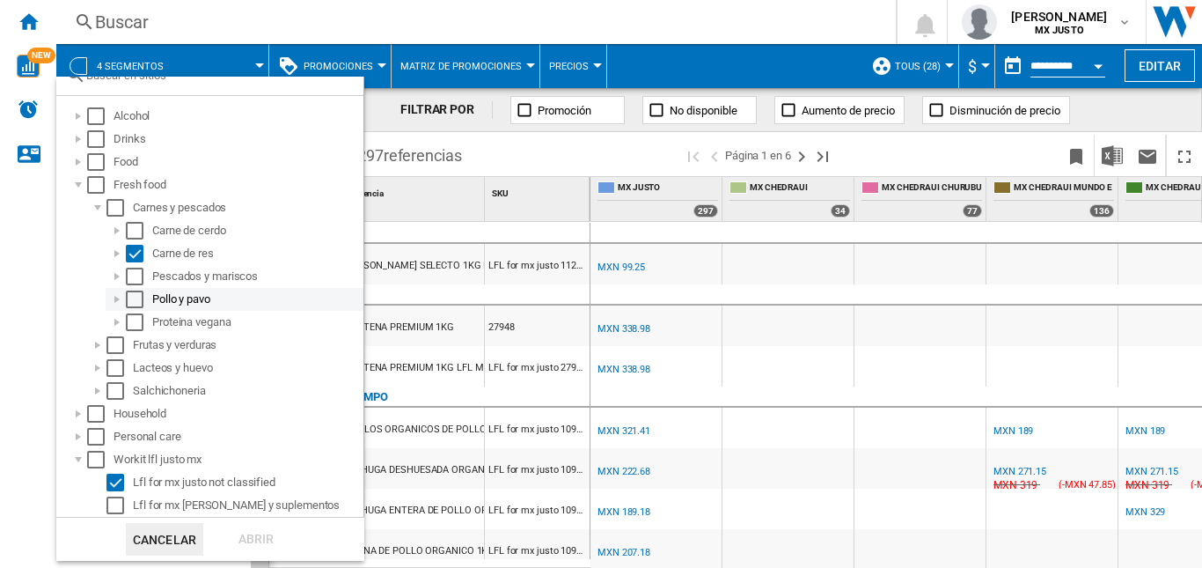
click at [114, 301] on div at bounding box center [117, 299] width 18 height 18
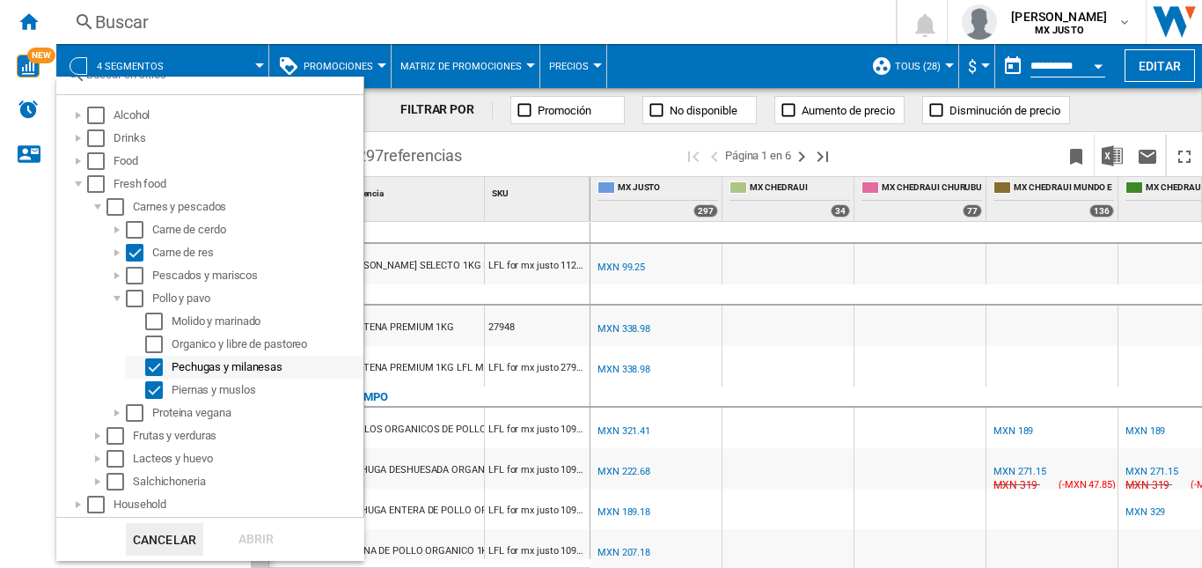
click at [158, 363] on div "Select" at bounding box center [154, 367] width 18 height 18
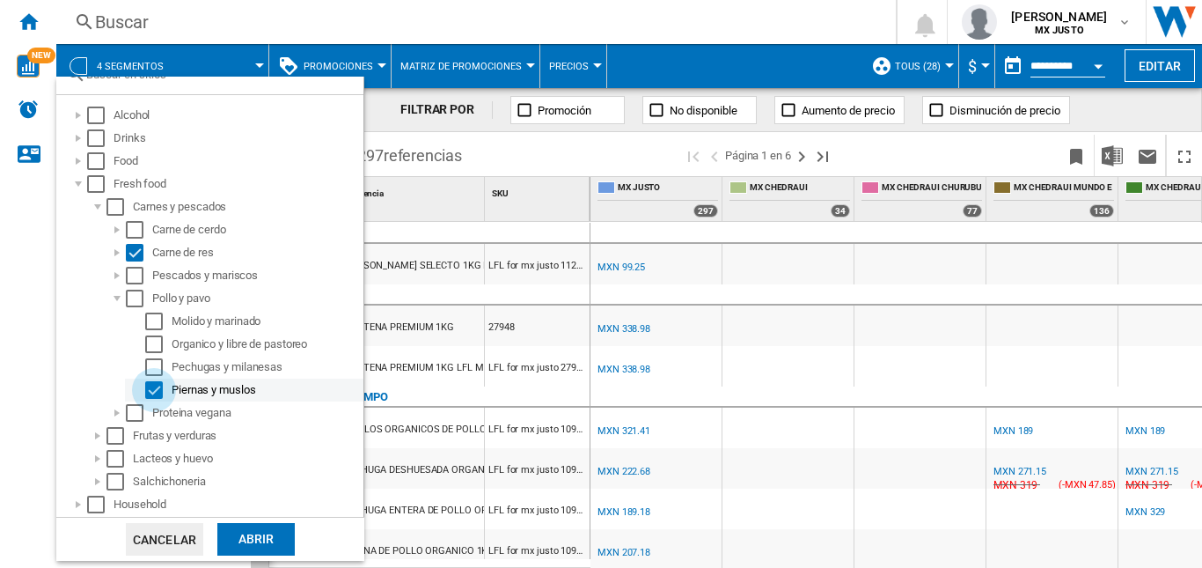
click at [158, 385] on div "Select" at bounding box center [154, 390] width 18 height 18
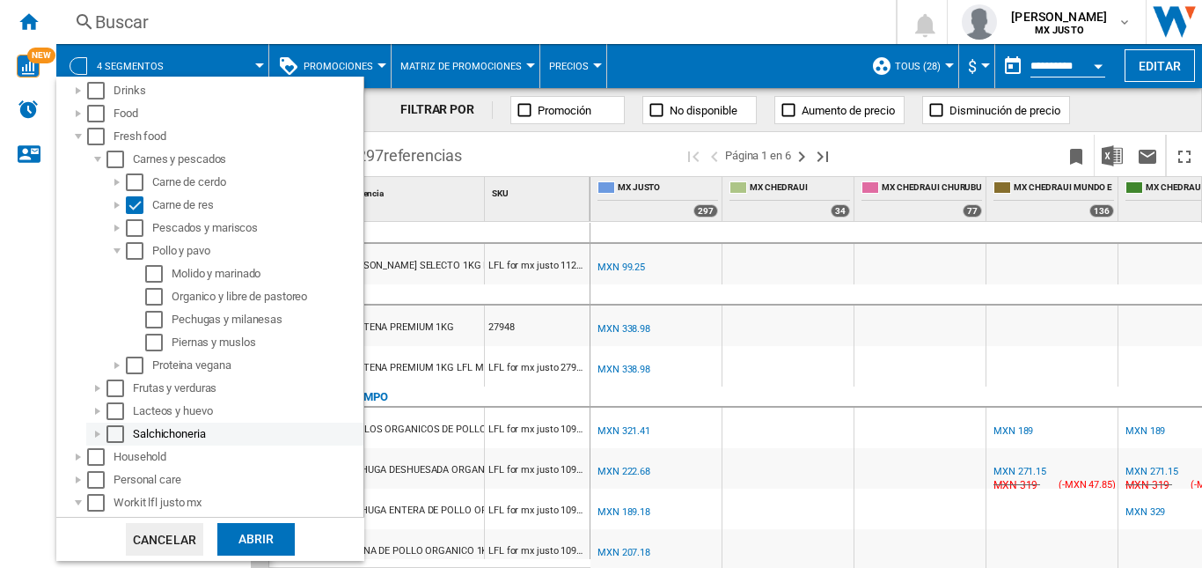
scroll to position [156, 0]
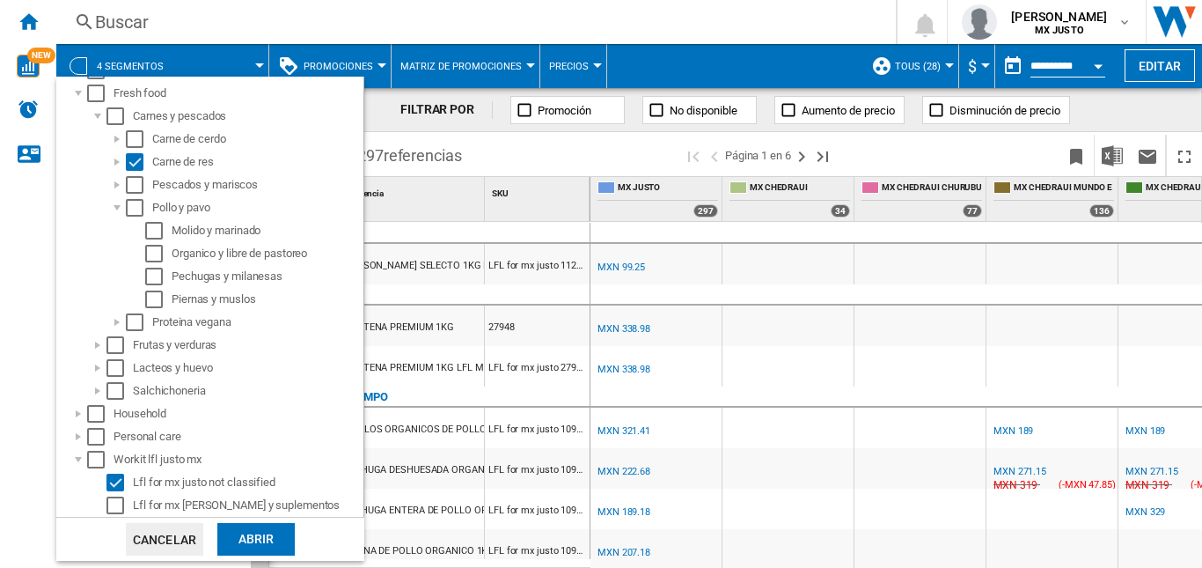
click at [261, 533] on div "Abrir" at bounding box center [255, 539] width 77 height 33
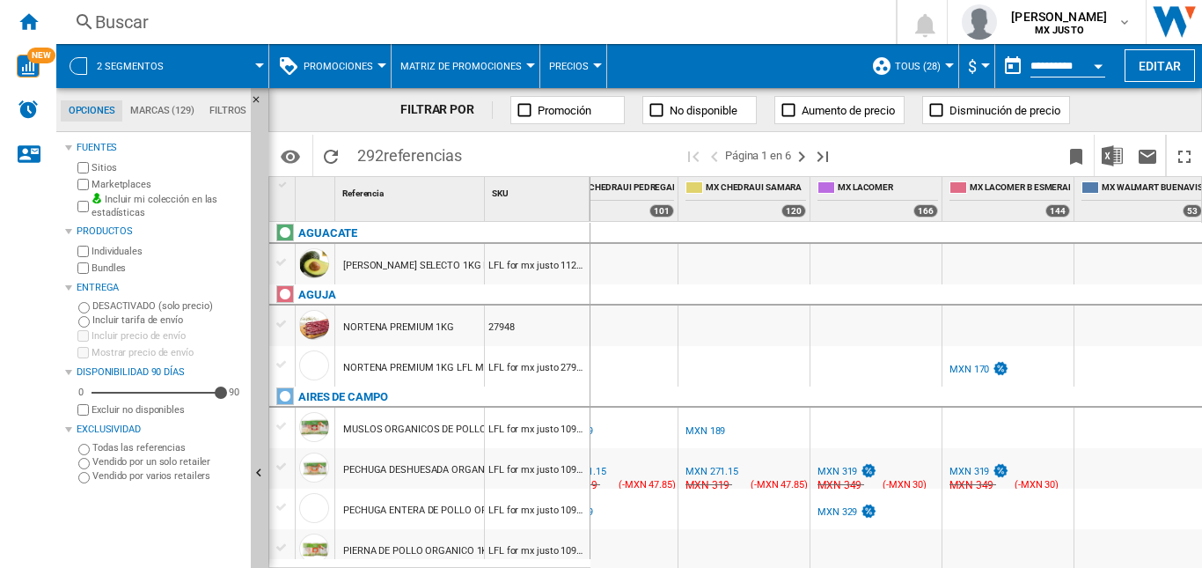
scroll to position [0, 530]
